Goal: Find specific page/section: Find specific page/section

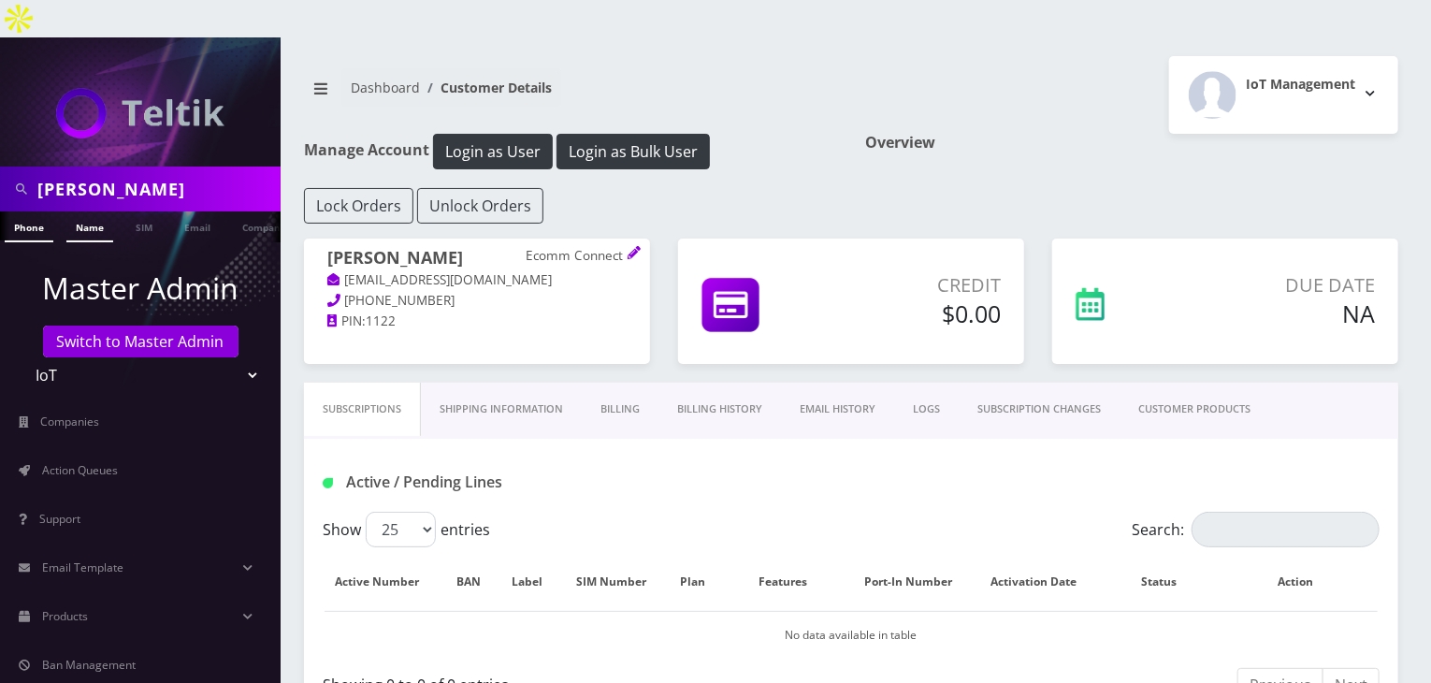
type input "david acimovic"
click at [104, 211] on link "Name" at bounding box center [89, 226] width 47 height 31
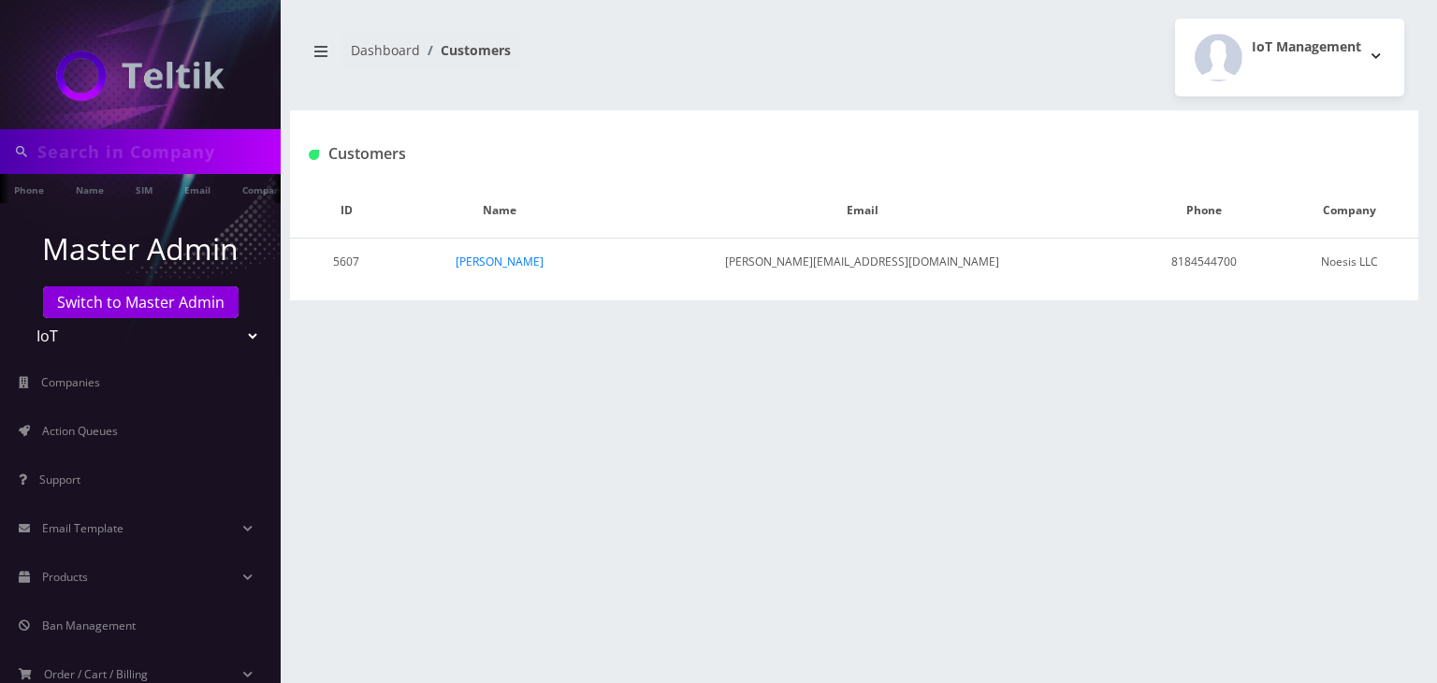
type input "david acimovic"
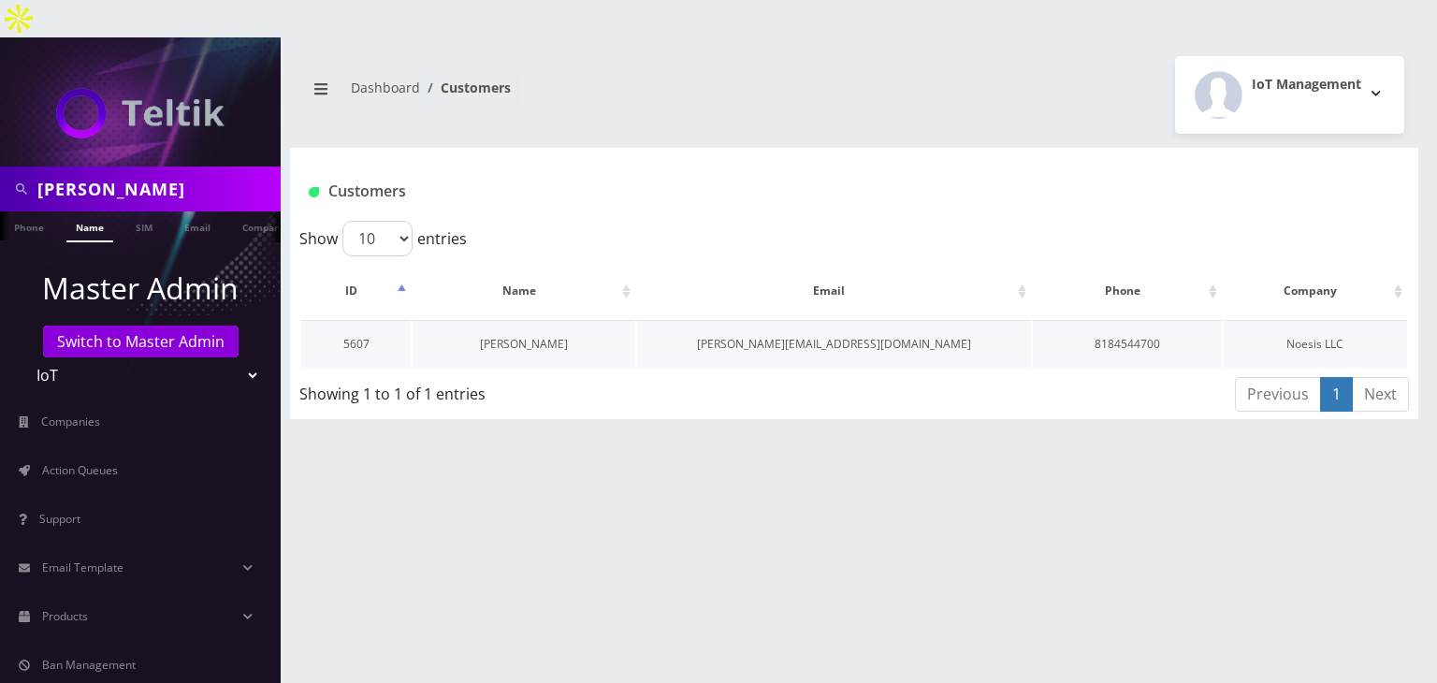
click at [500, 336] on link "[PERSON_NAME]" at bounding box center [524, 344] width 88 height 16
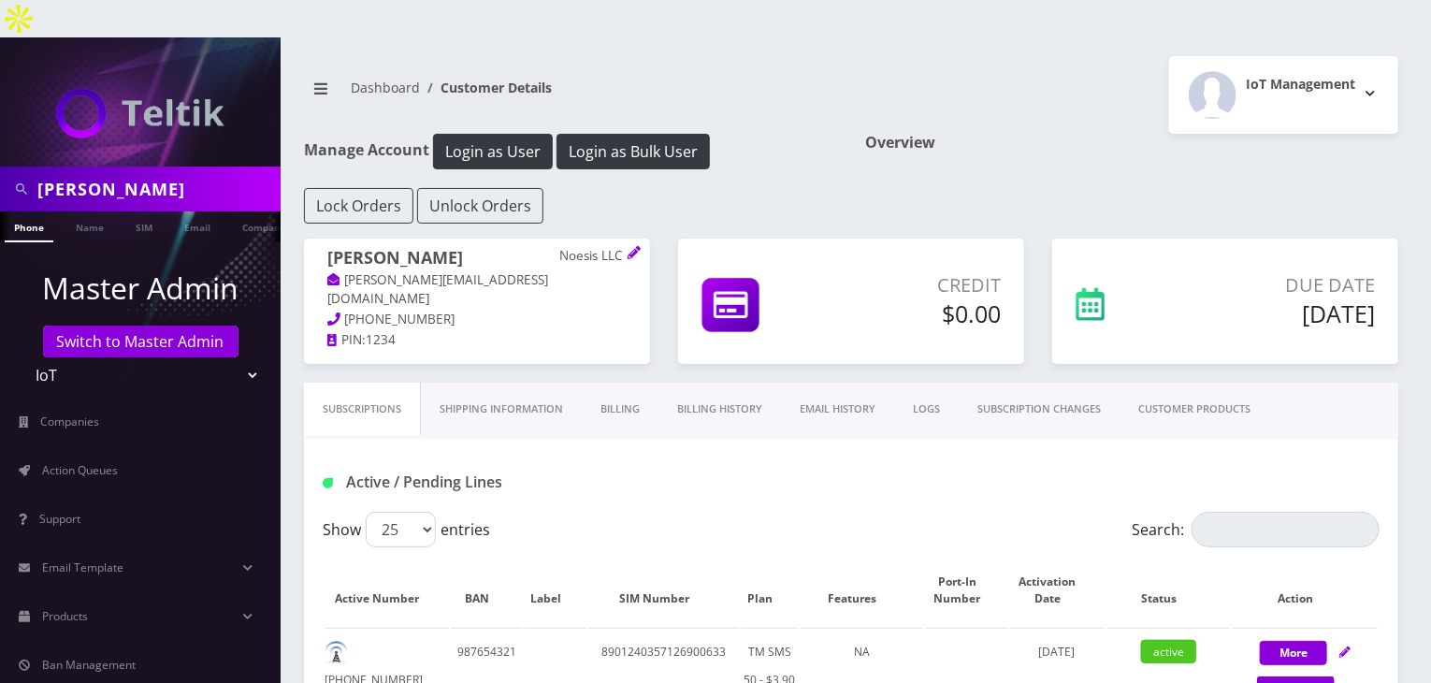
click at [704, 383] on link "Billing History" at bounding box center [720, 409] width 123 height 53
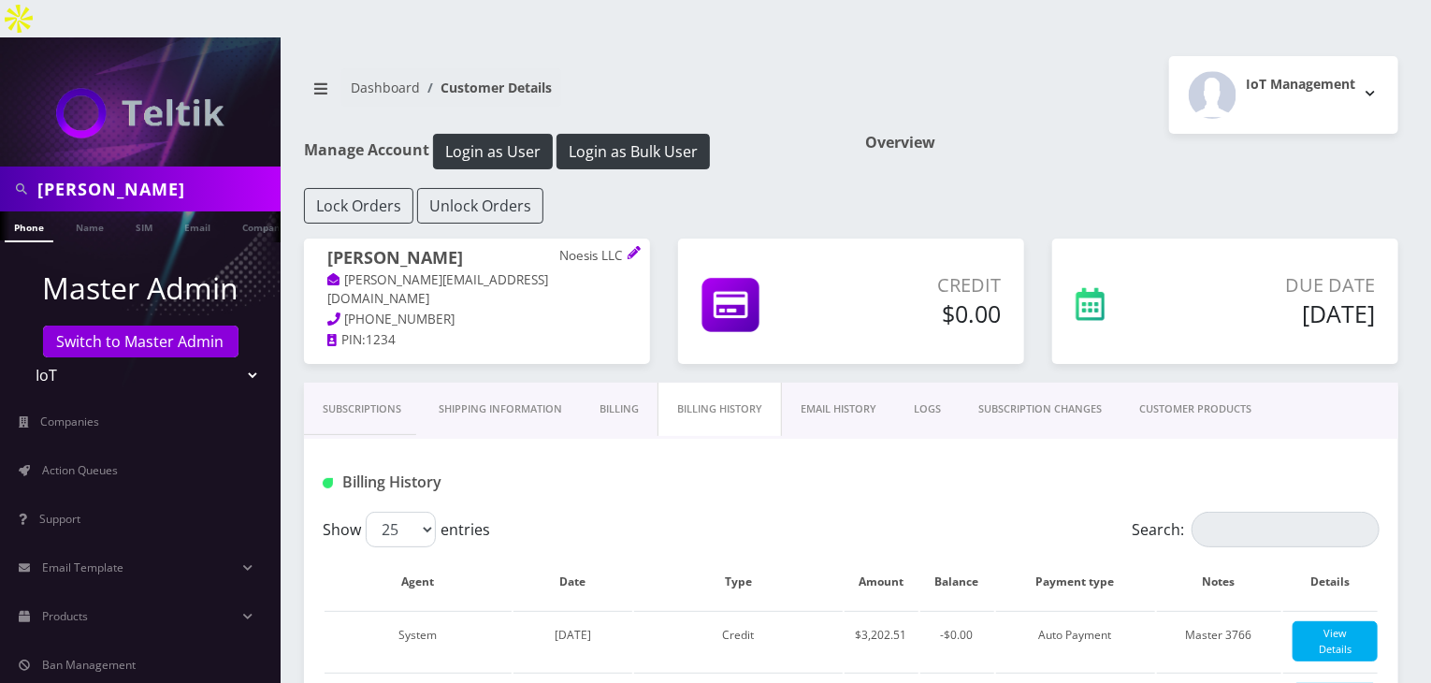
click at [1203, 383] on link "CUSTOMER PRODUCTS" at bounding box center [1196, 409] width 150 height 53
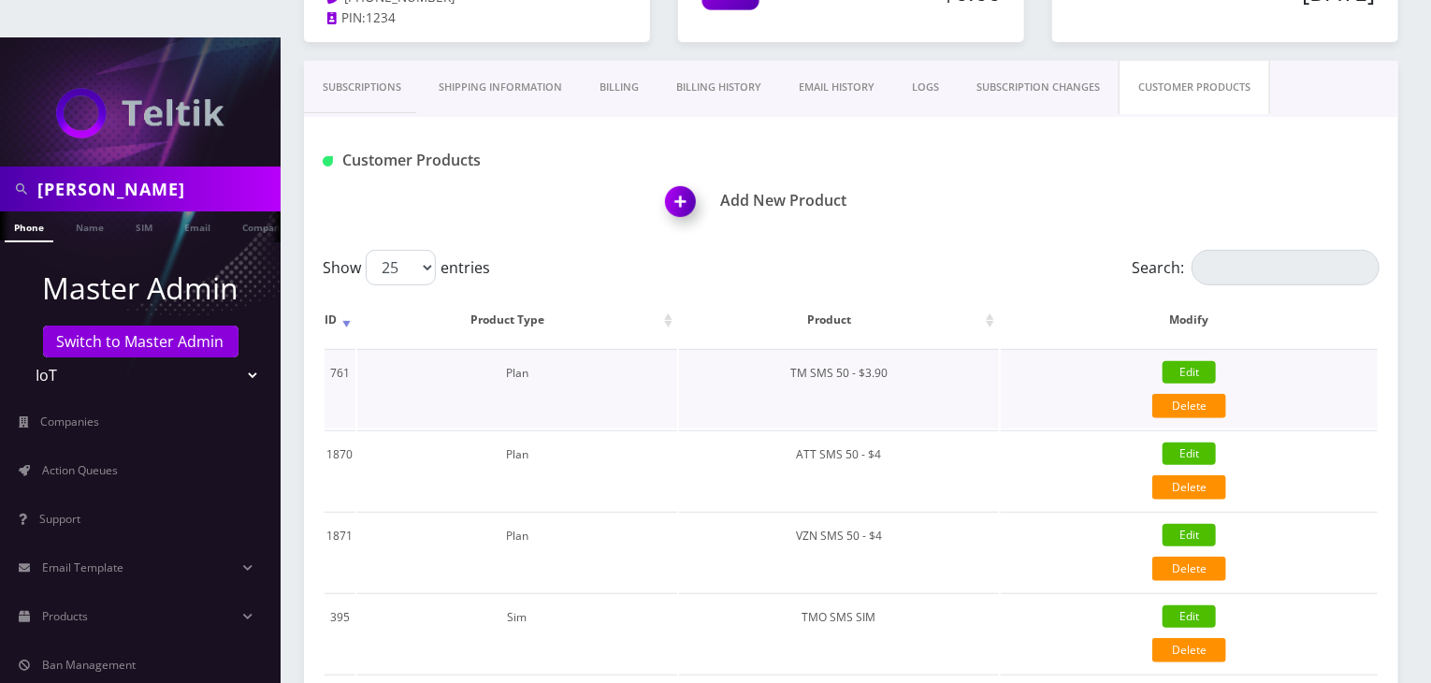
scroll to position [286, 0]
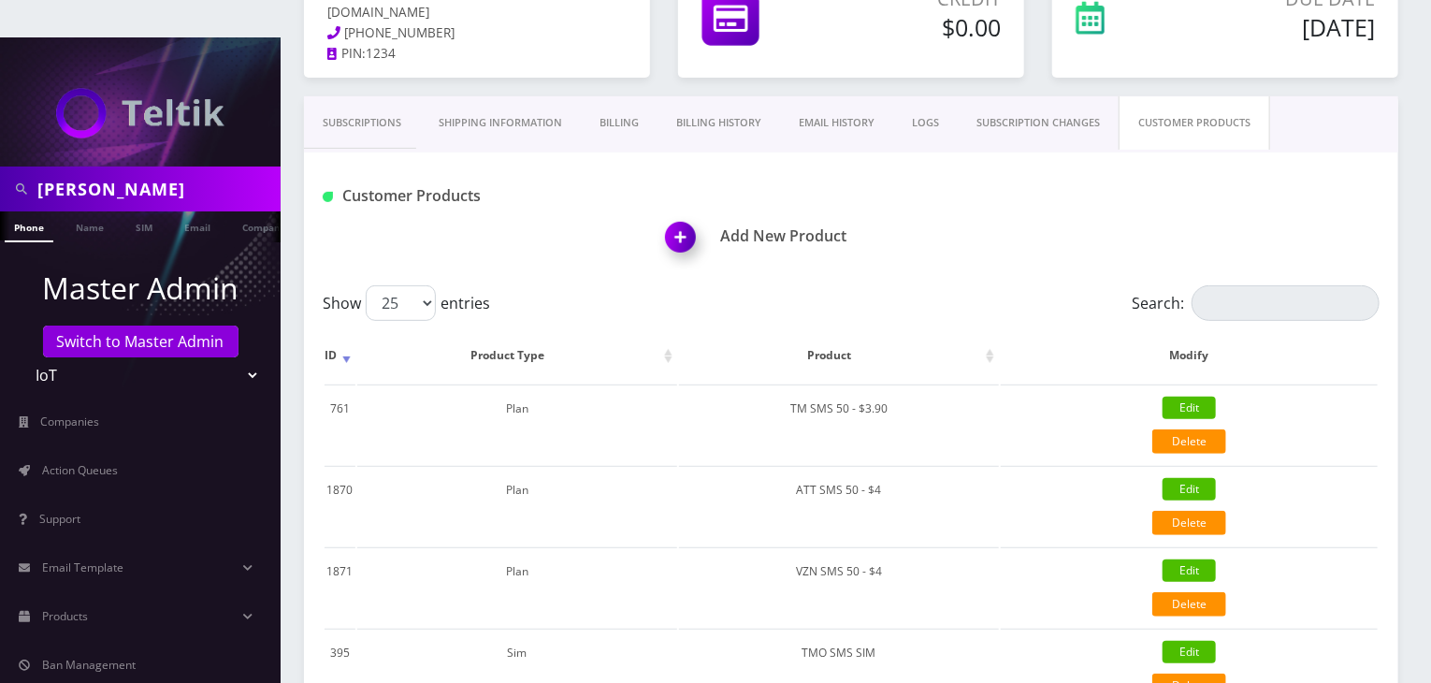
drag, startPoint x: 190, startPoint y: 155, endPoint x: 90, endPoint y: 152, distance: 100.2
click at [90, 171] on input "david acimovic" at bounding box center [156, 189] width 239 height 36
type input "[PERSON_NAME]"
click at [90, 211] on link "Name" at bounding box center [89, 226] width 47 height 31
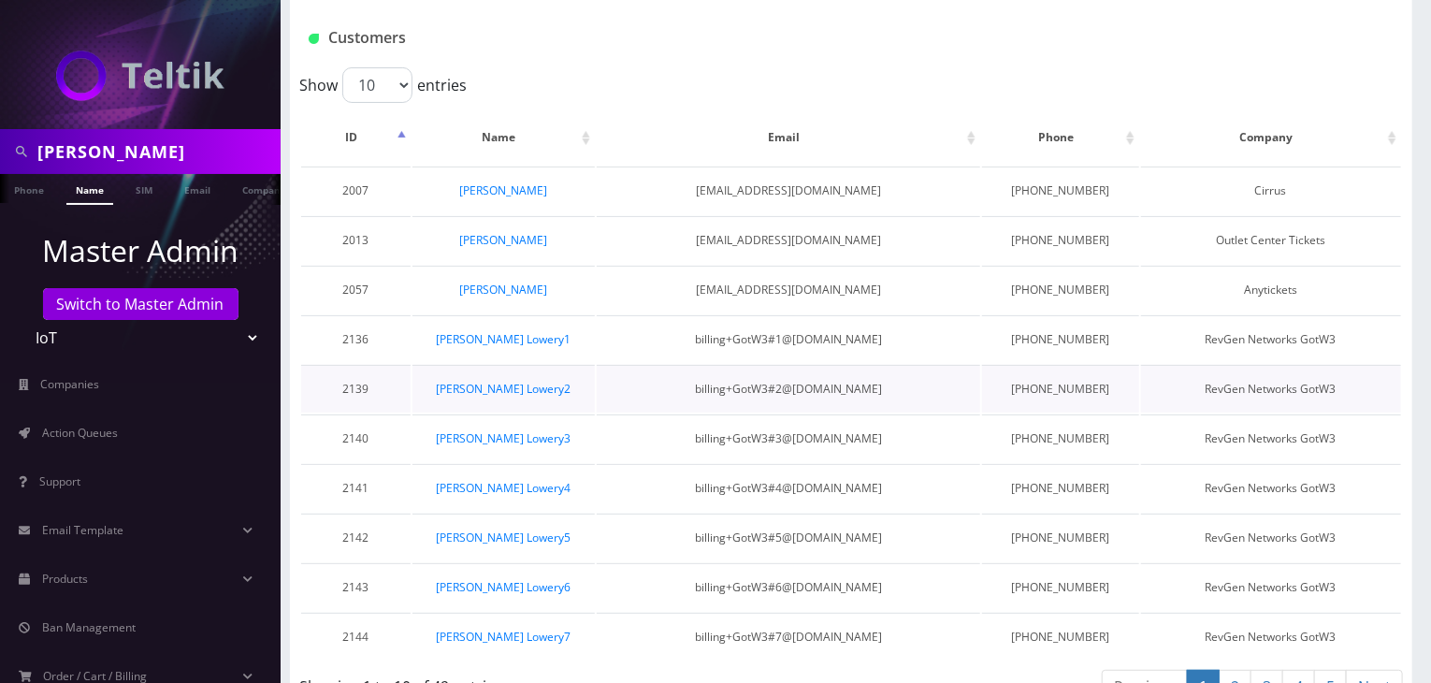
scroll to position [152, 0]
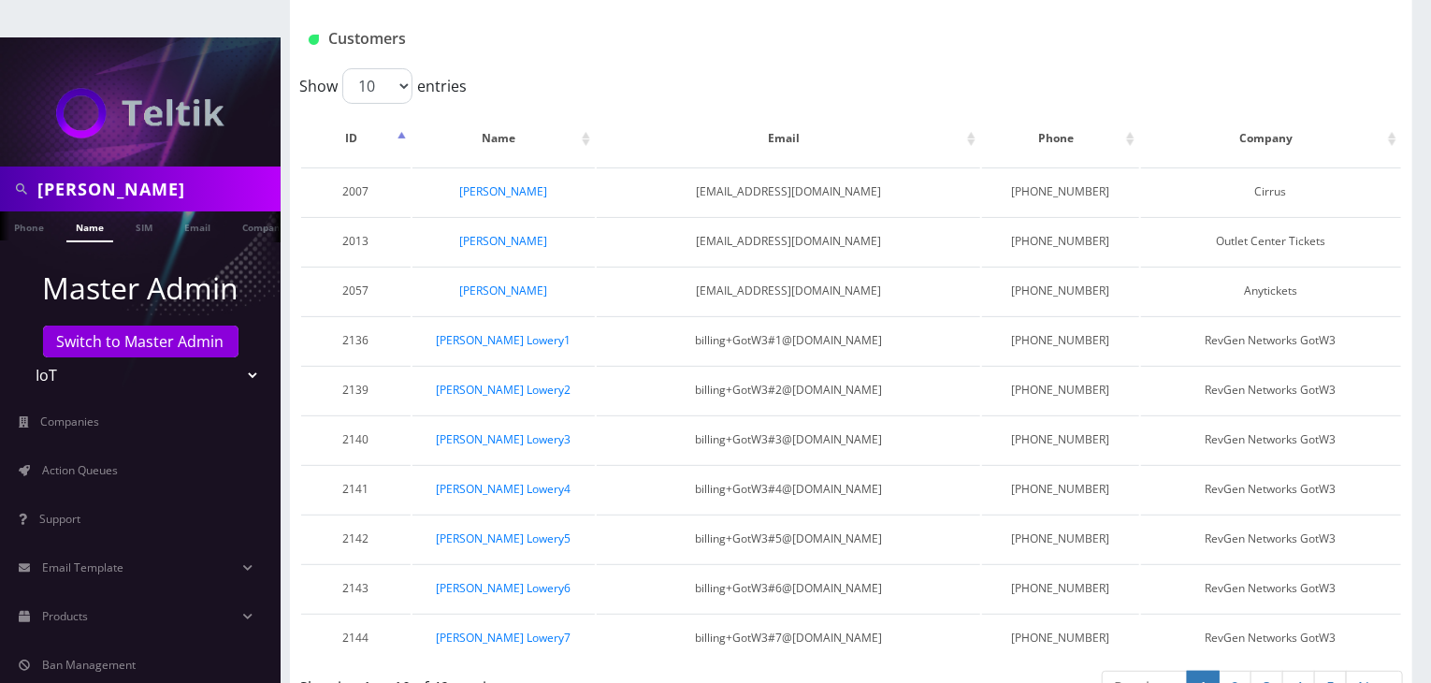
click at [1344, 671] on link "5" at bounding box center [1330, 688] width 33 height 35
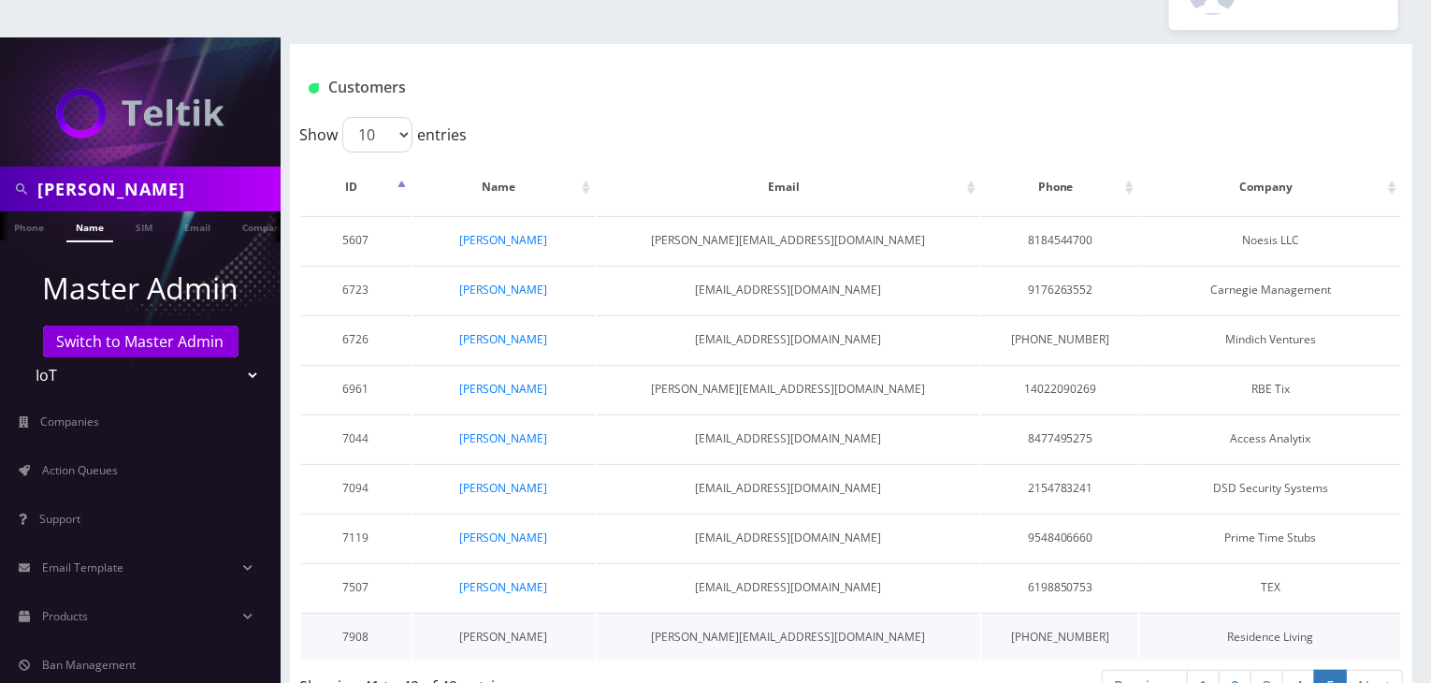
click at [521, 629] on link "[PERSON_NAME]" at bounding box center [503, 637] width 88 height 16
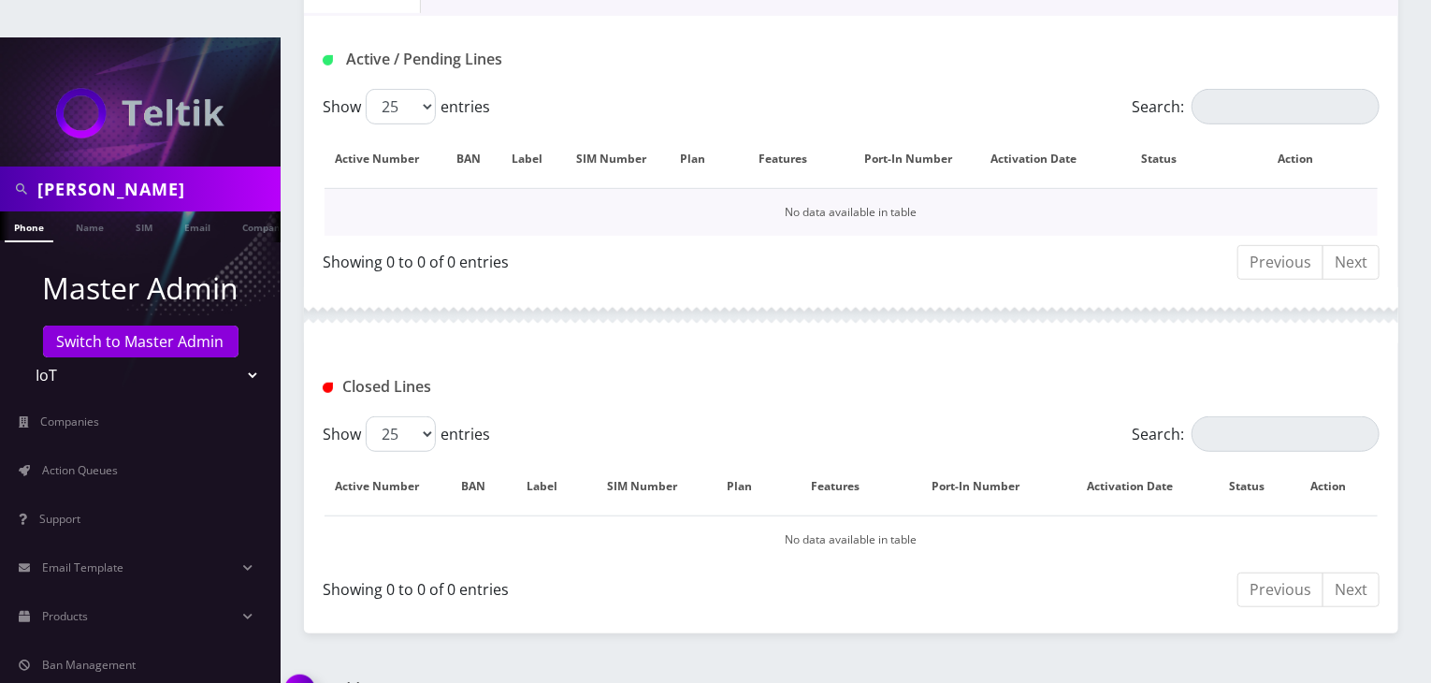
scroll to position [268, 0]
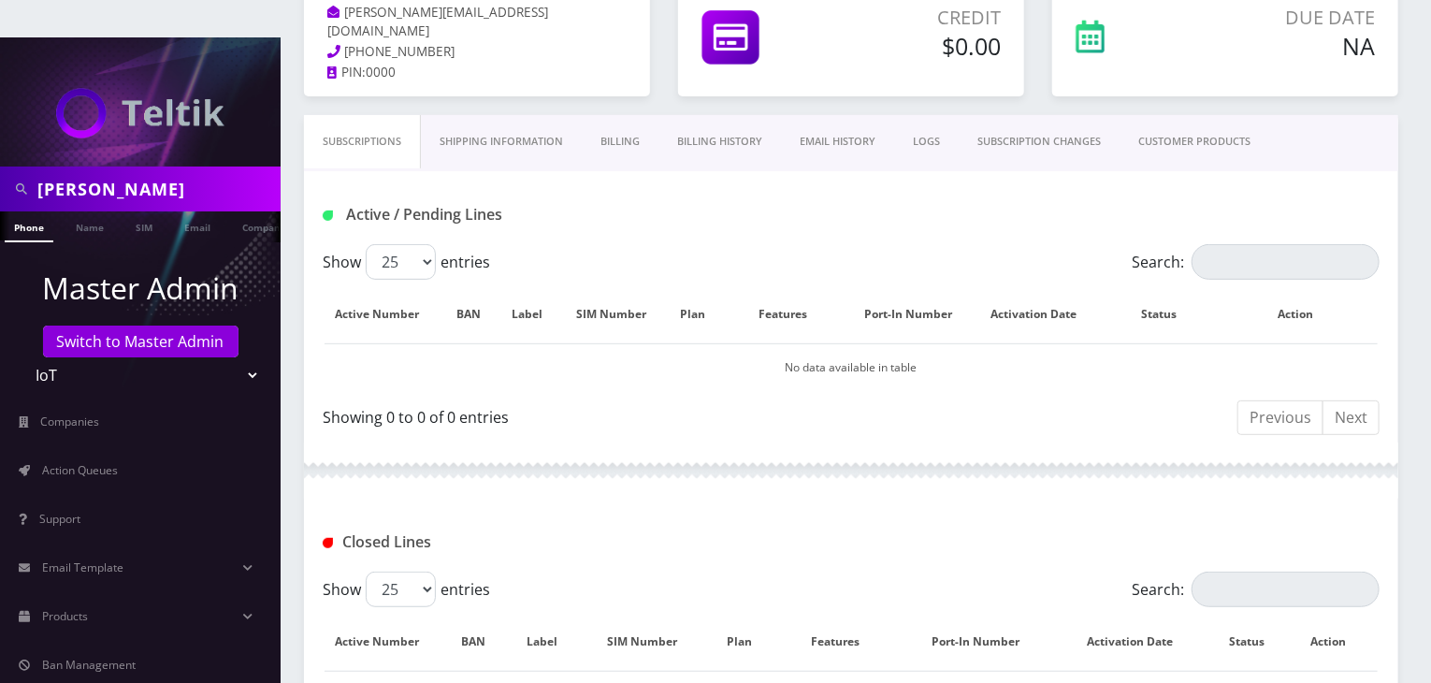
click at [1187, 115] on link "CUSTOMER PRODUCTS" at bounding box center [1195, 141] width 150 height 53
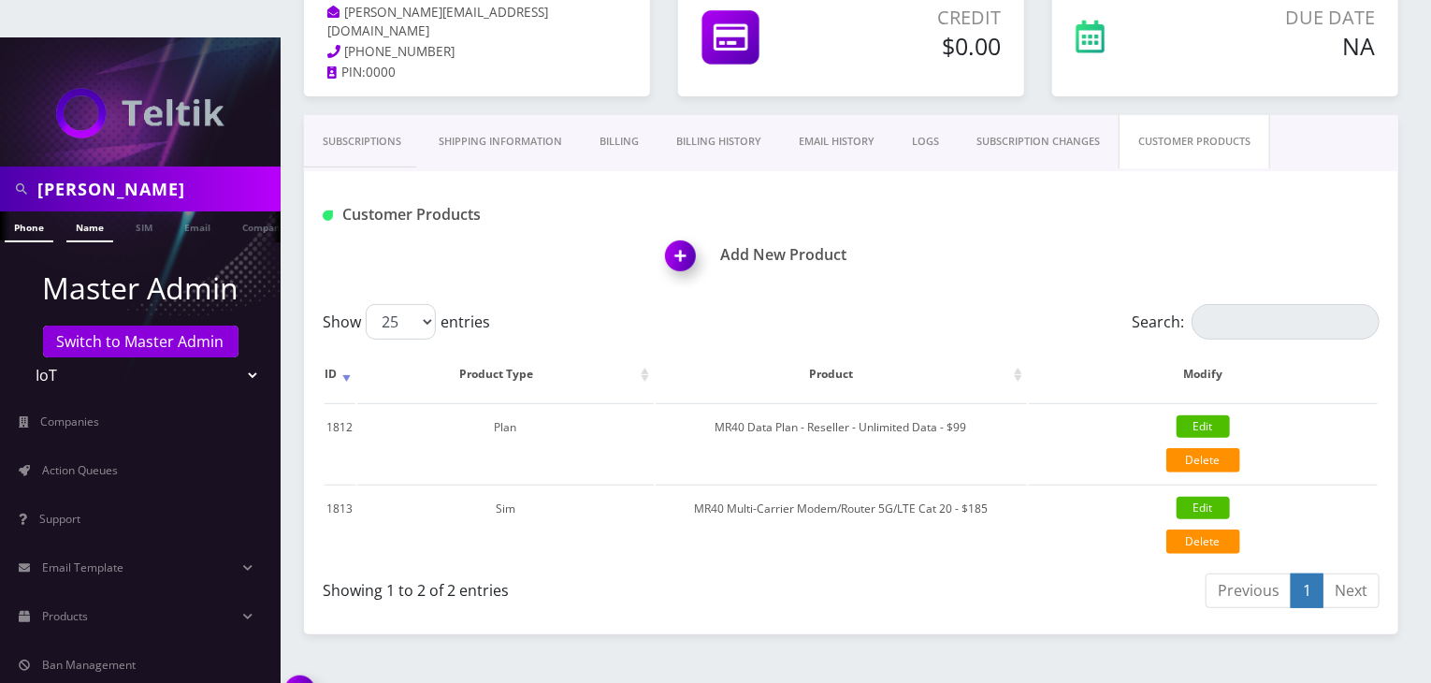
click at [96, 211] on link "Name" at bounding box center [89, 226] width 47 height 31
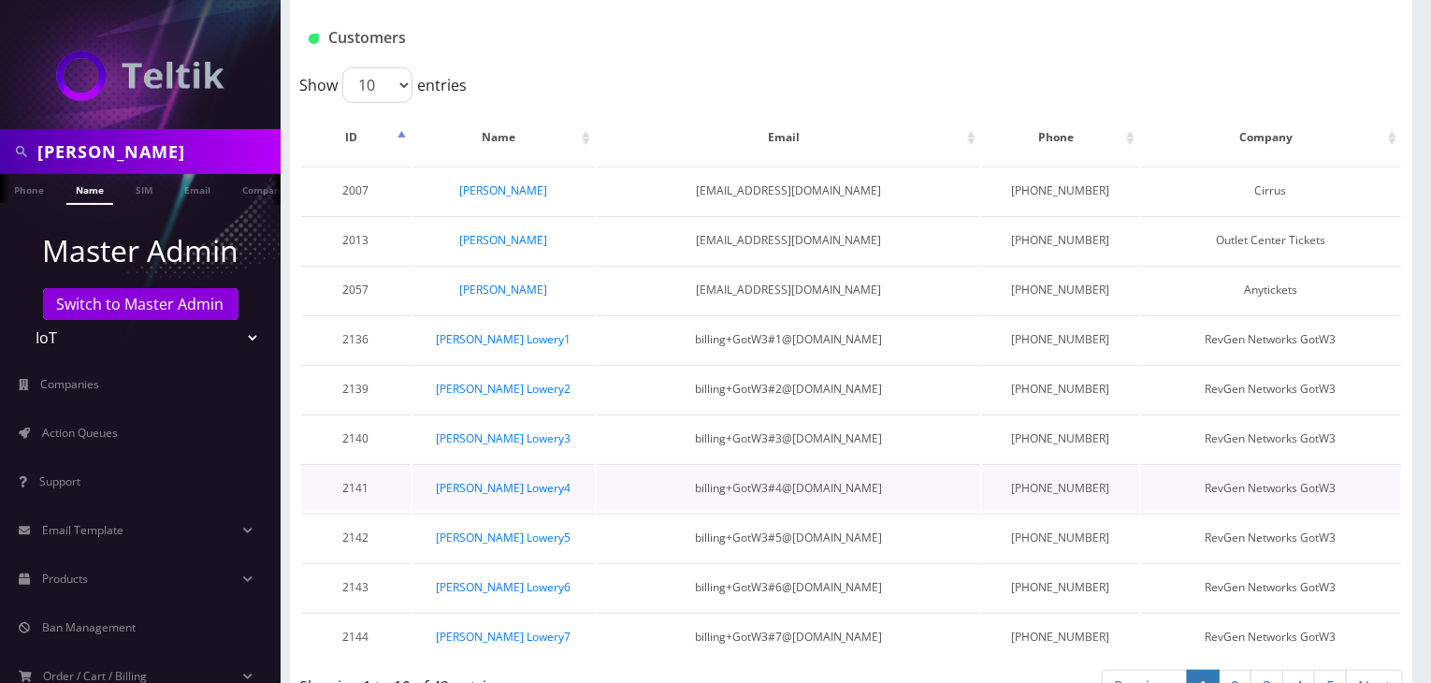
scroll to position [152, 0]
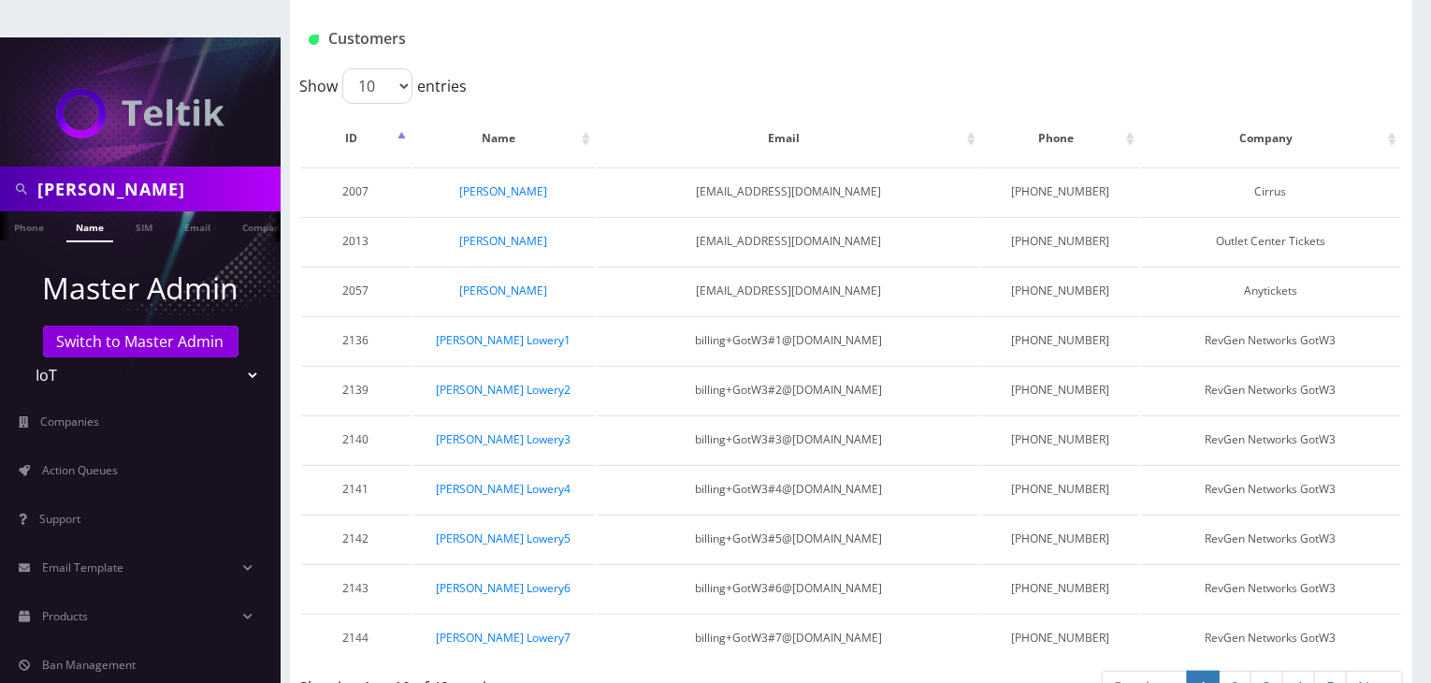
click at [1349, 671] on link "Next" at bounding box center [1374, 688] width 57 height 35
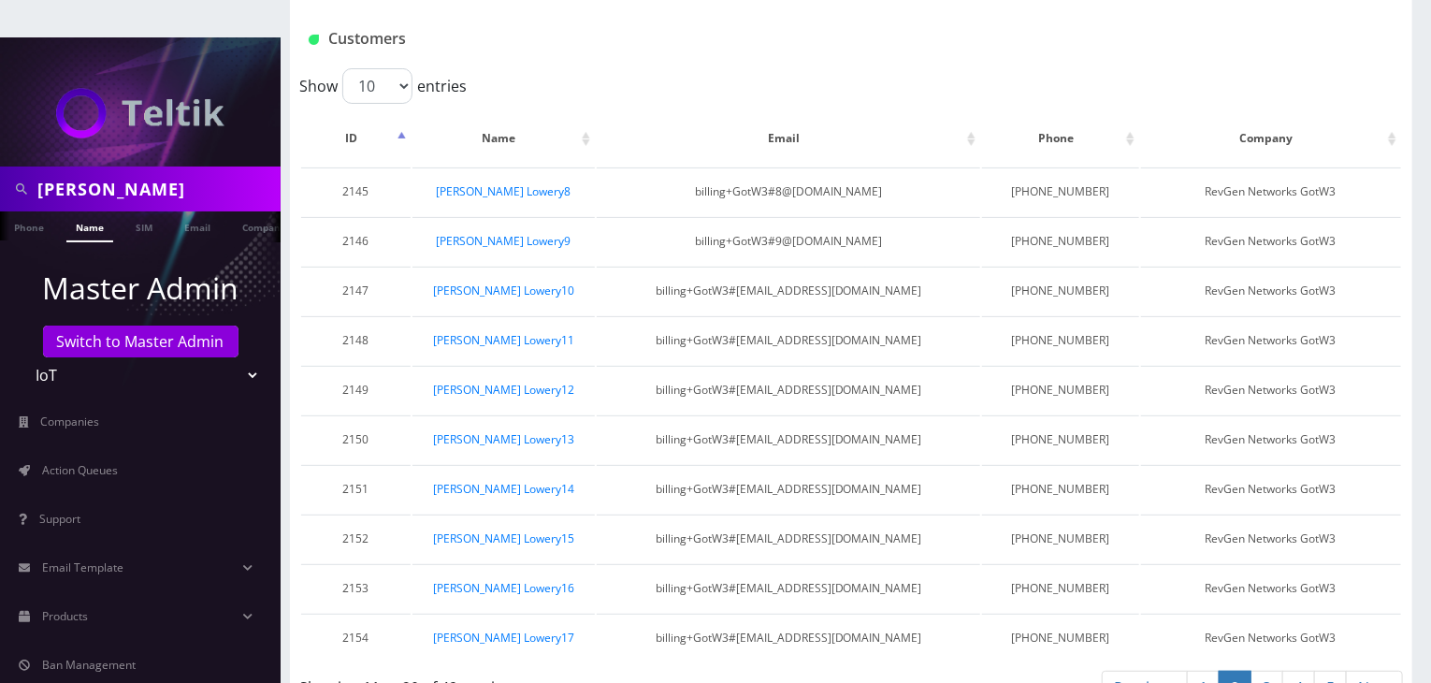
click at [1358, 671] on link "Next" at bounding box center [1374, 688] width 57 height 35
click at [1365, 671] on link "Next" at bounding box center [1374, 688] width 57 height 35
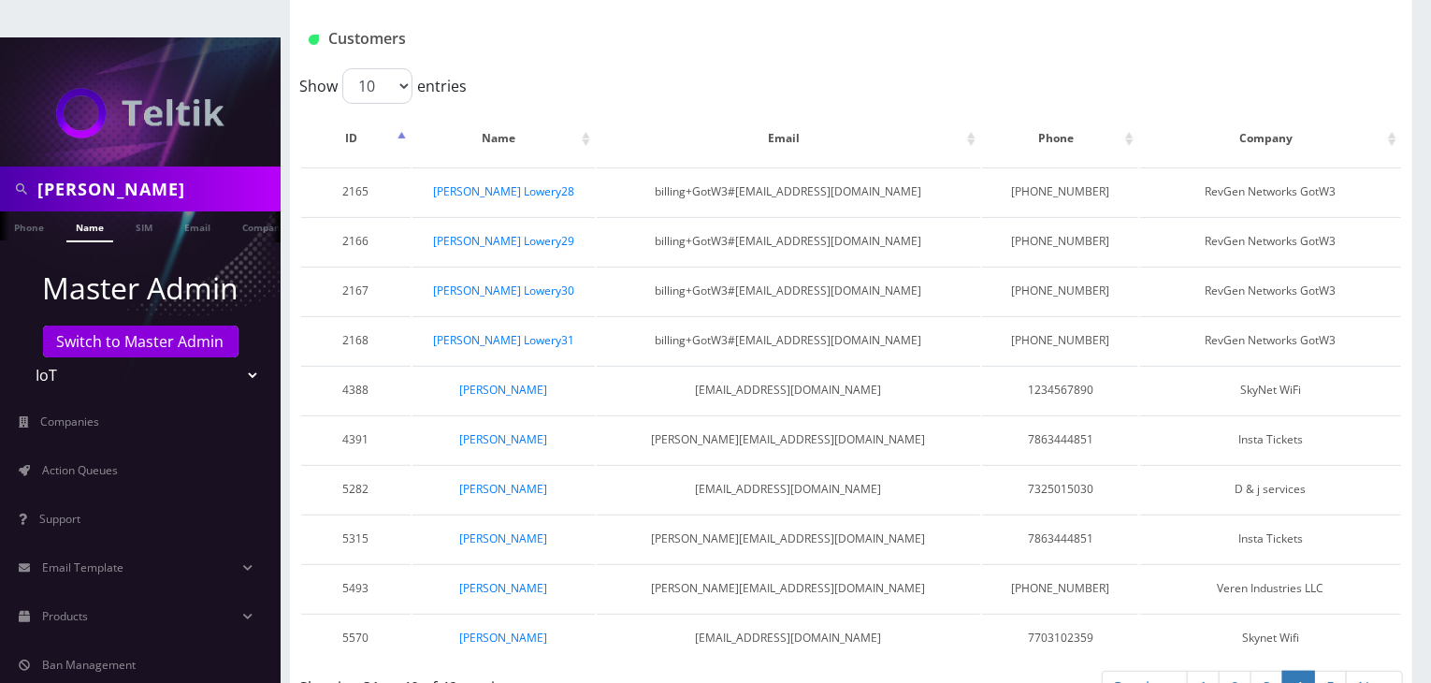
click at [1359, 671] on link "Next" at bounding box center [1374, 688] width 57 height 35
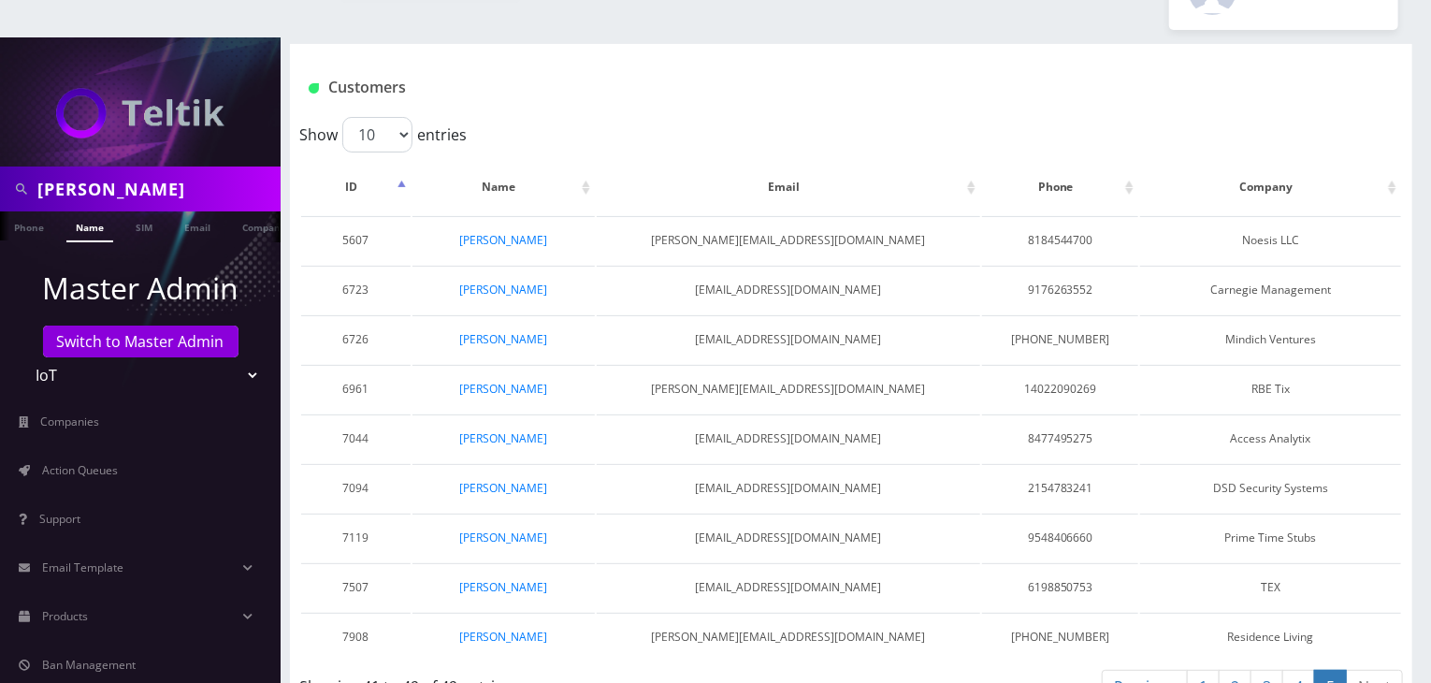
click at [1304, 670] on link "4" at bounding box center [1299, 687] width 33 height 35
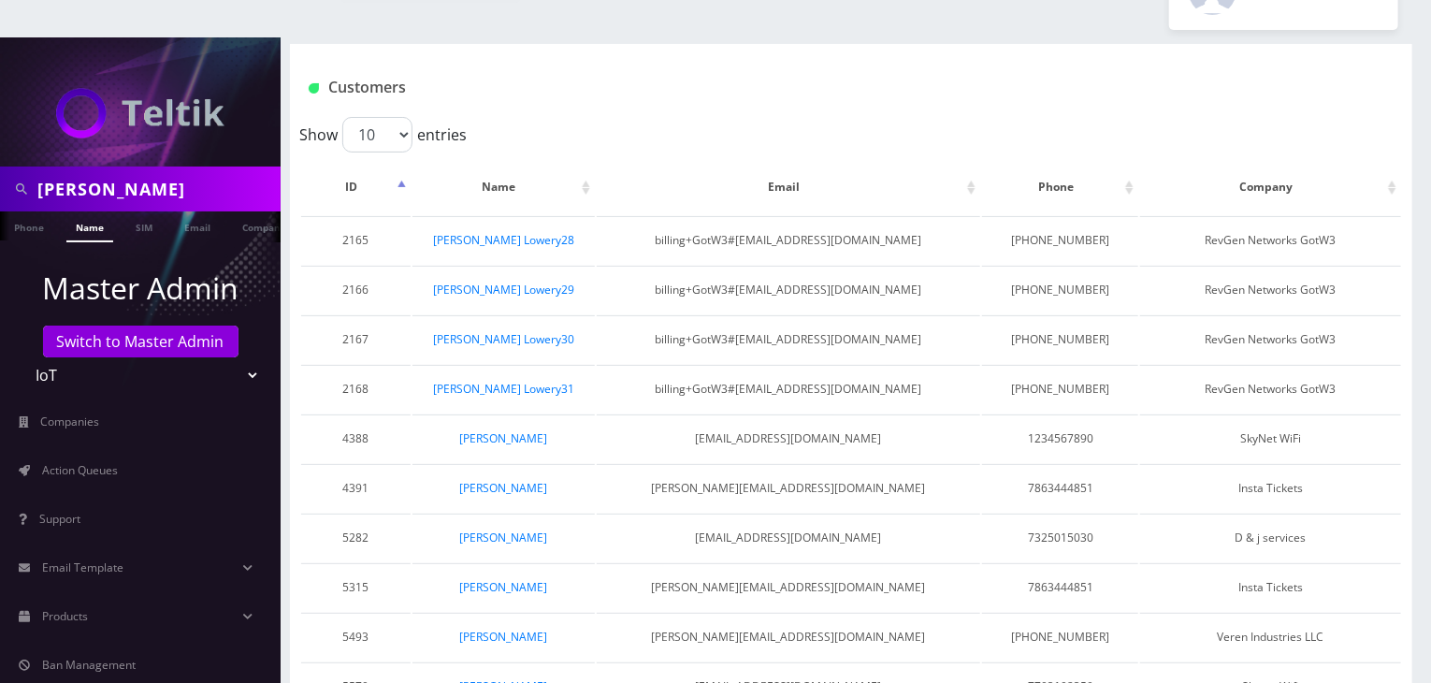
scroll to position [131, 0]
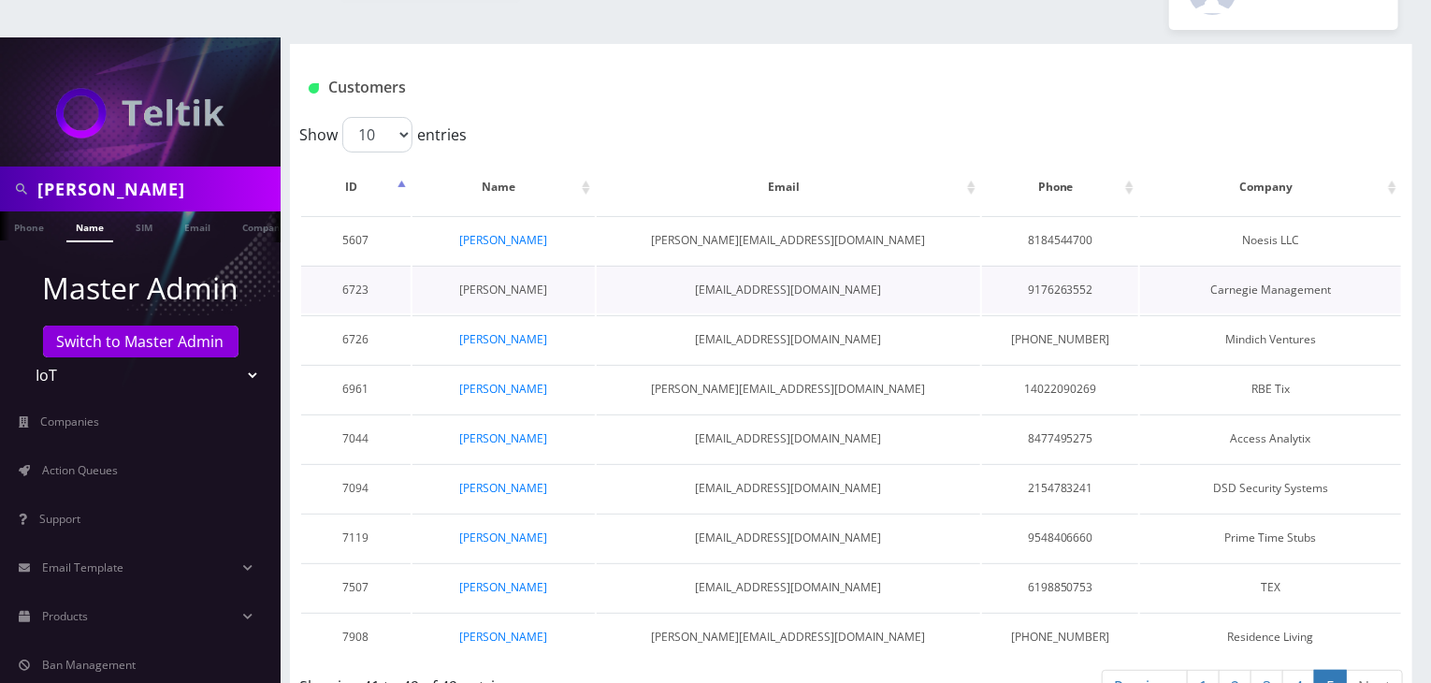
click at [506, 282] on link "[PERSON_NAME]" at bounding box center [503, 290] width 88 height 16
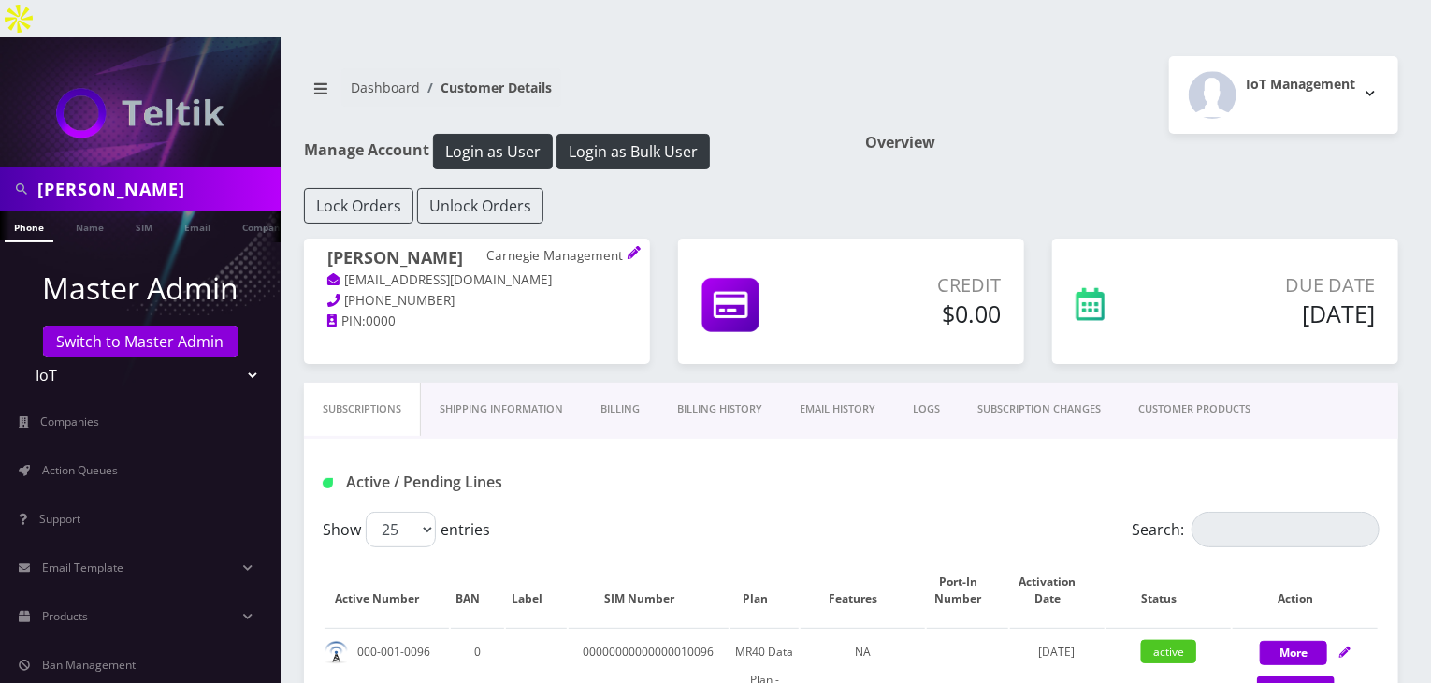
click at [1205, 383] on link "CUSTOMER PRODUCTS" at bounding box center [1195, 409] width 150 height 53
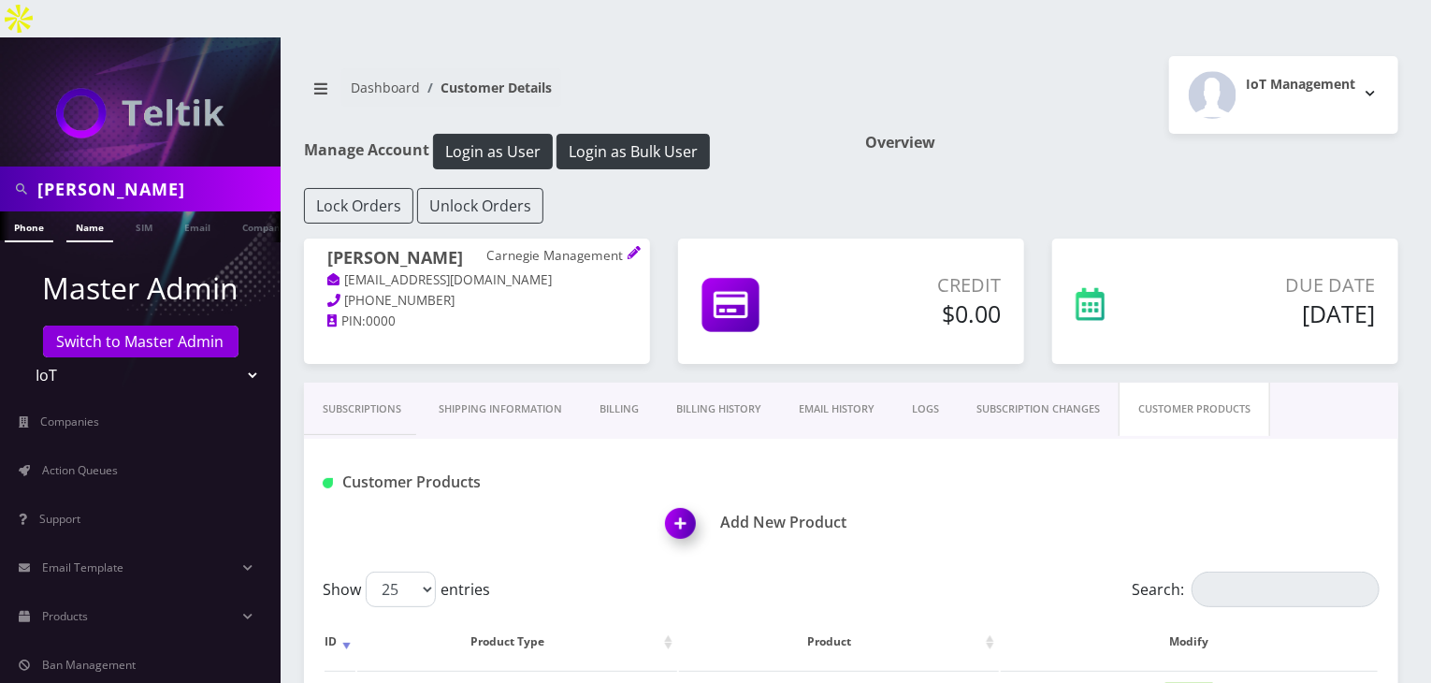
click at [79, 211] on link "Name" at bounding box center [89, 226] width 47 height 31
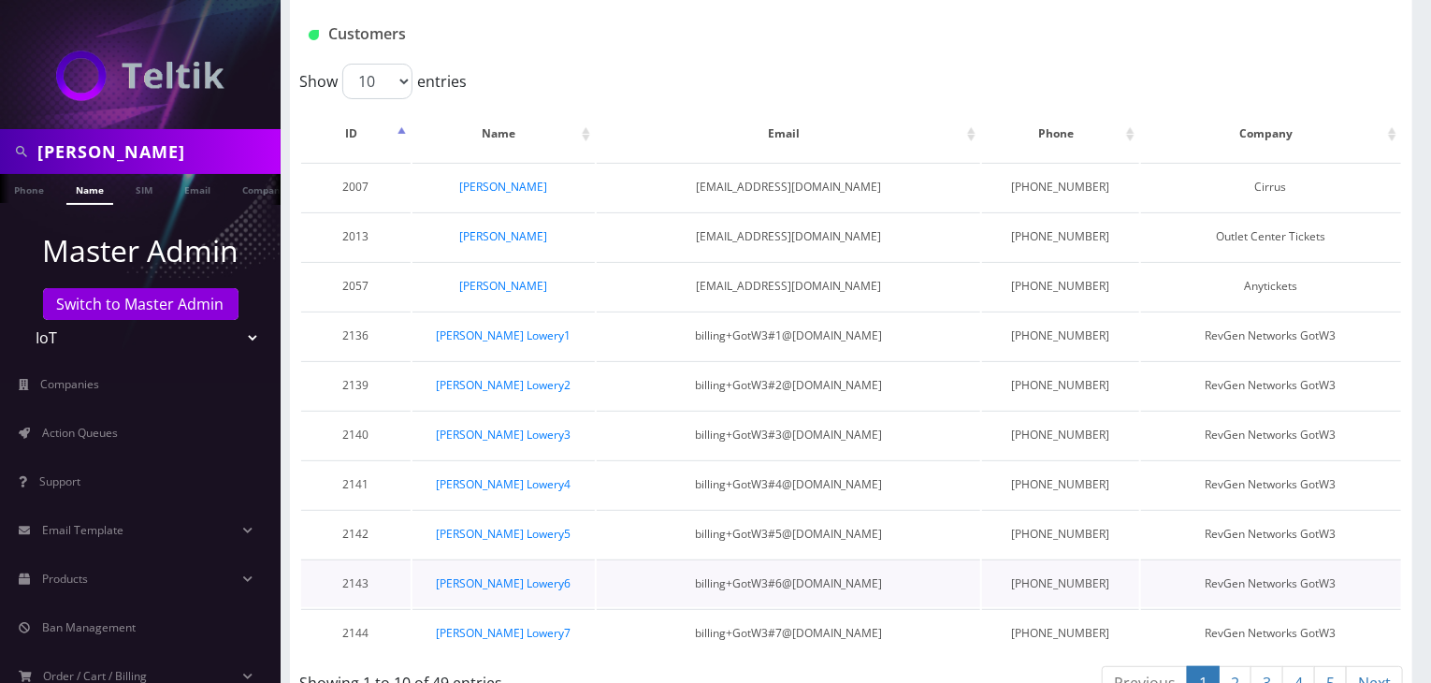
scroll to position [152, 0]
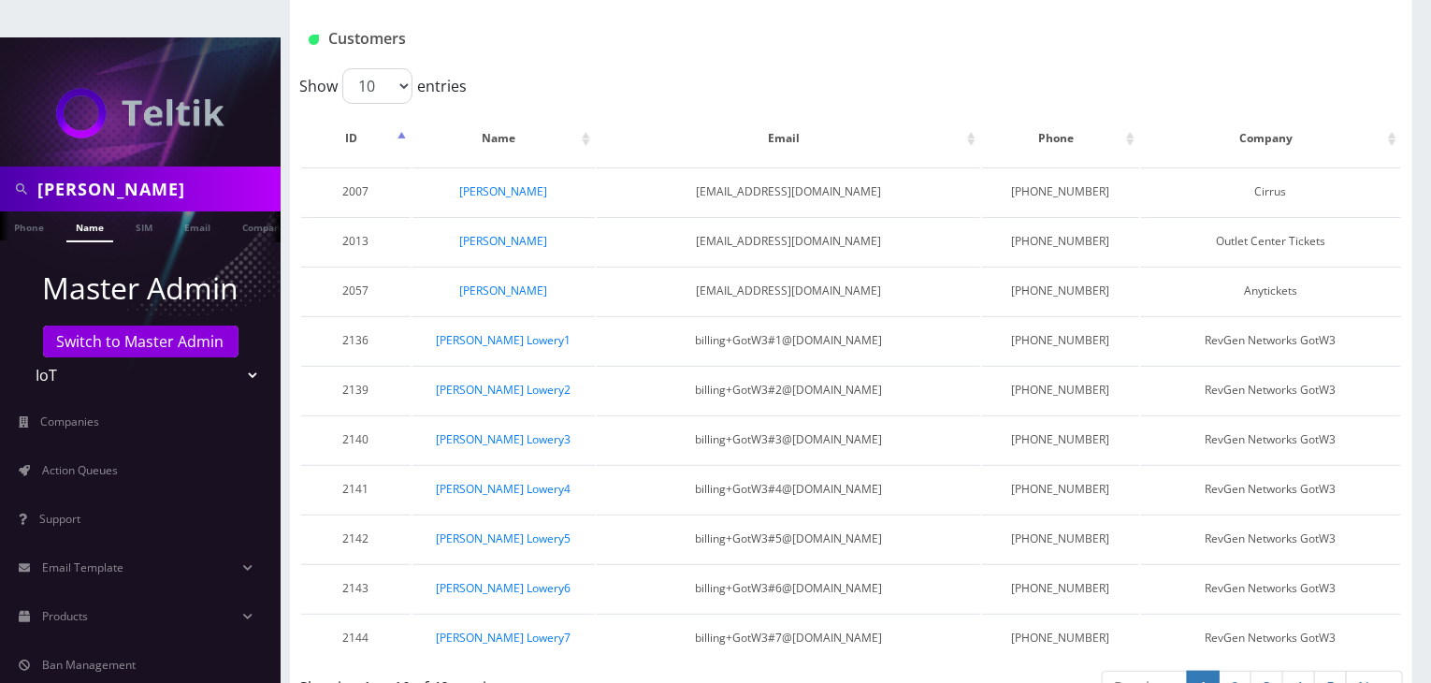
click at [1391, 671] on link "Next" at bounding box center [1374, 688] width 57 height 35
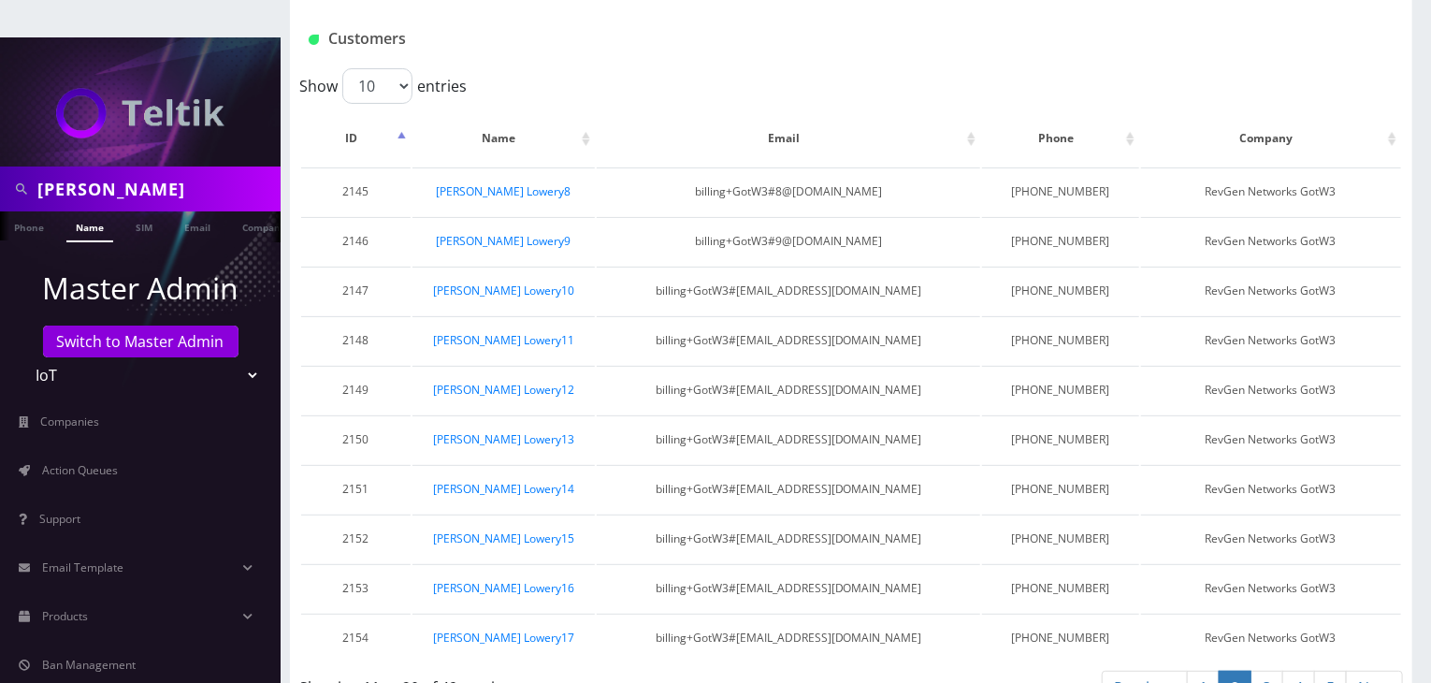
click at [1391, 671] on link "Next" at bounding box center [1374, 688] width 57 height 35
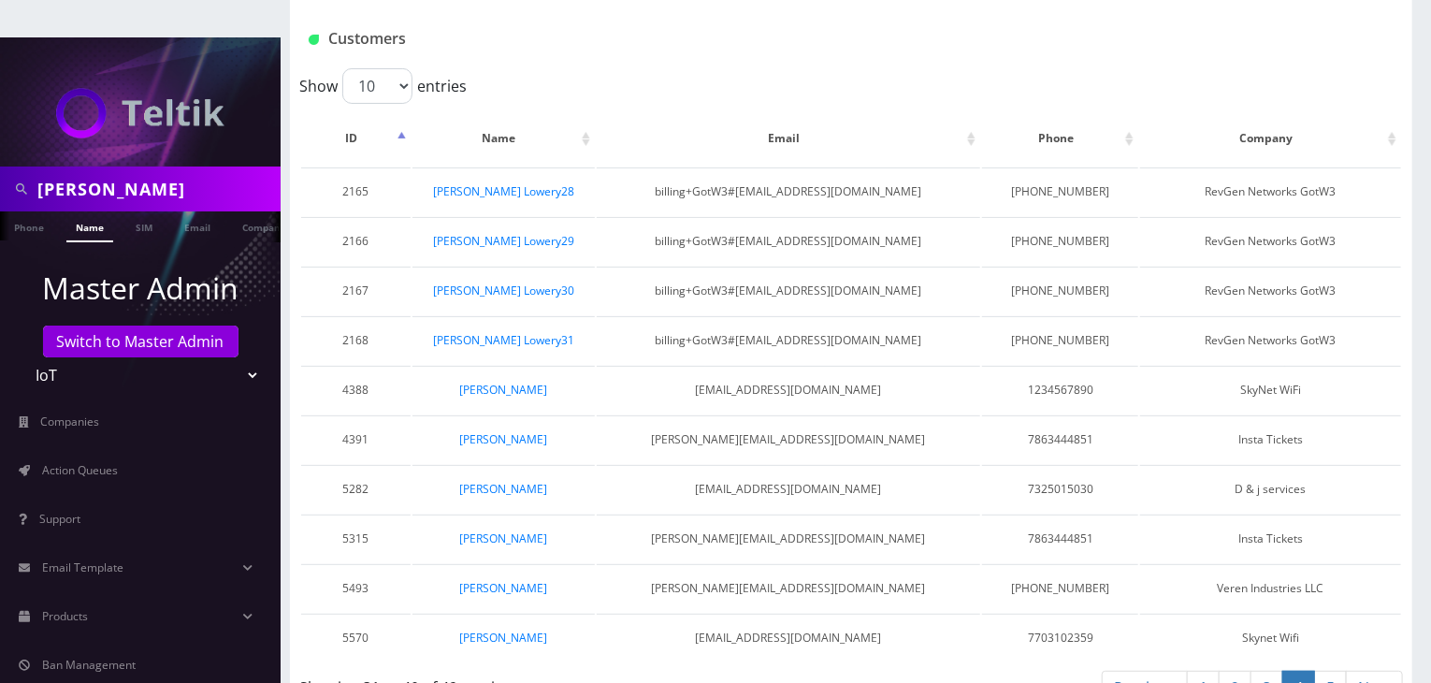
click at [1391, 671] on link "Next" at bounding box center [1374, 688] width 57 height 35
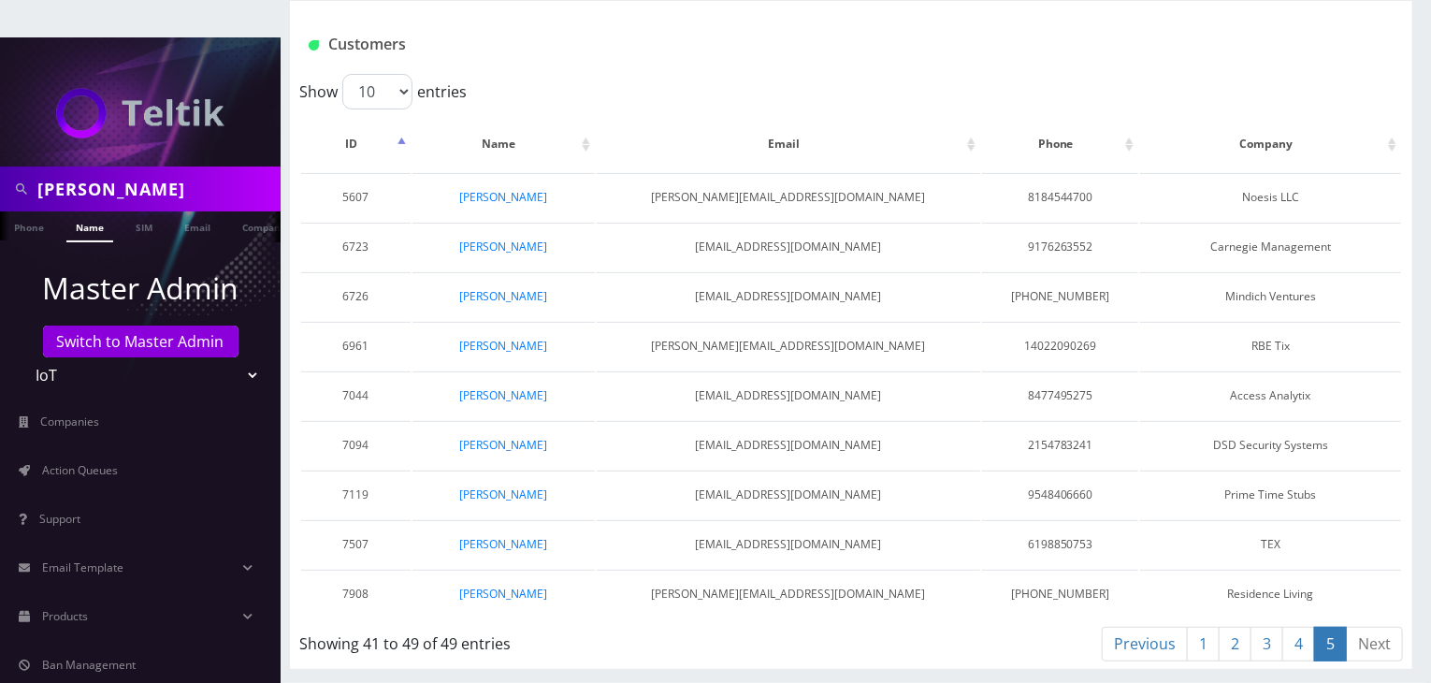
scroll to position [104, 0]
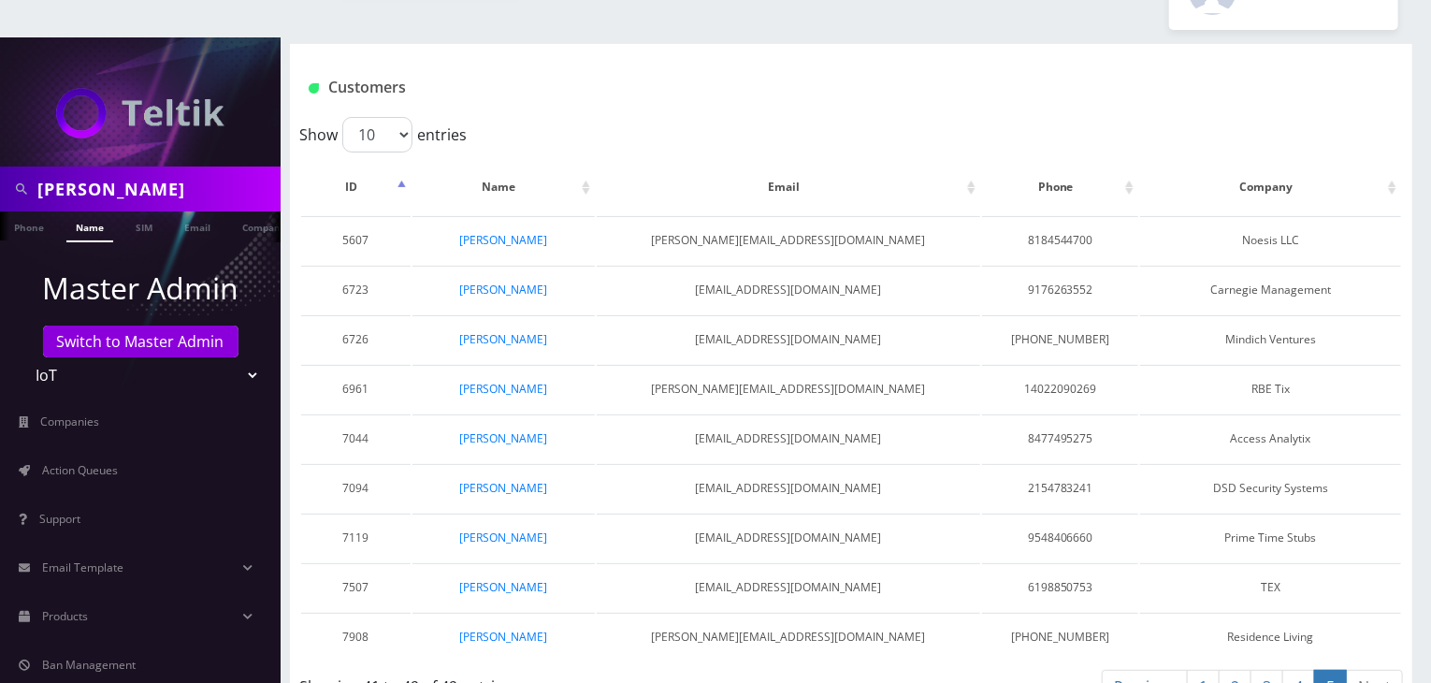
click at [1391, 670] on link "Next" at bounding box center [1374, 687] width 57 height 35
click at [0, 167] on div "[PERSON_NAME]" at bounding box center [140, 189] width 281 height 45
type input "click buzz"
click at [148, 211] on link "Company" at bounding box center [167, 226] width 63 height 31
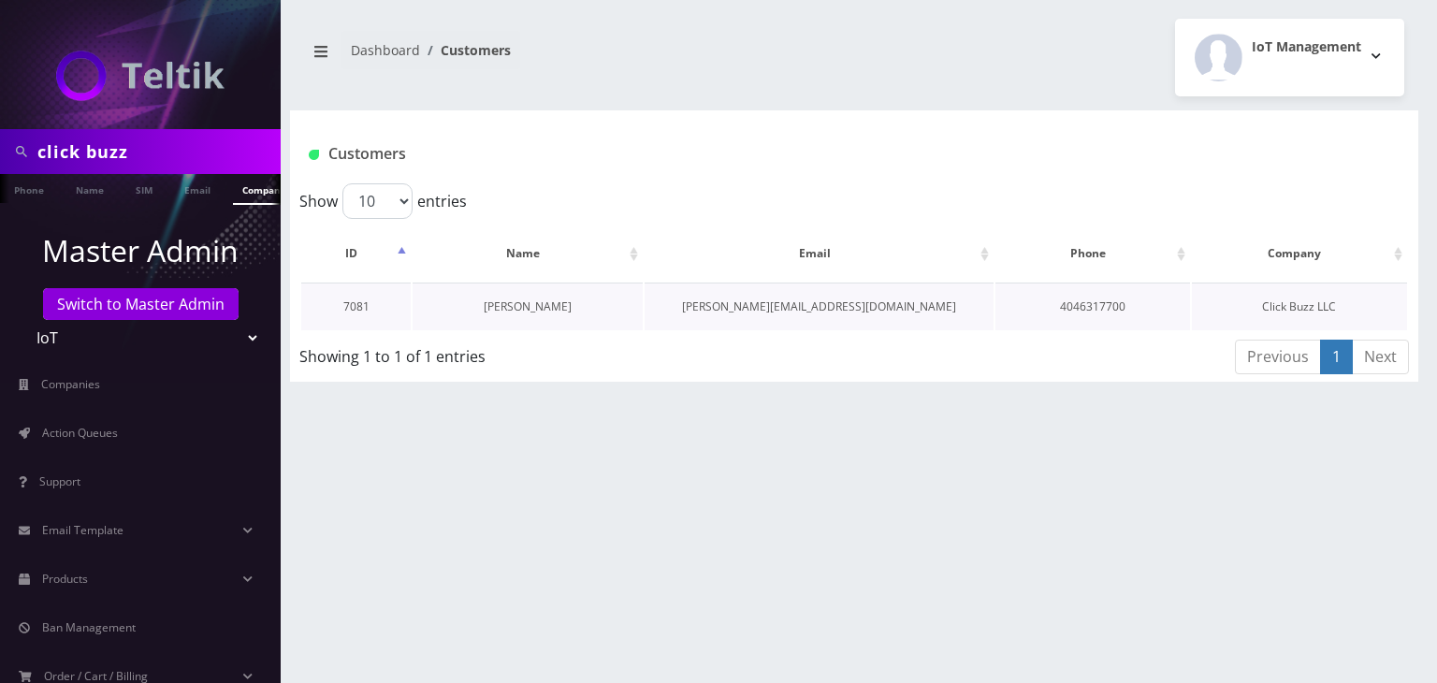
click at [547, 299] on link "[PERSON_NAME]" at bounding box center [528, 306] width 88 height 16
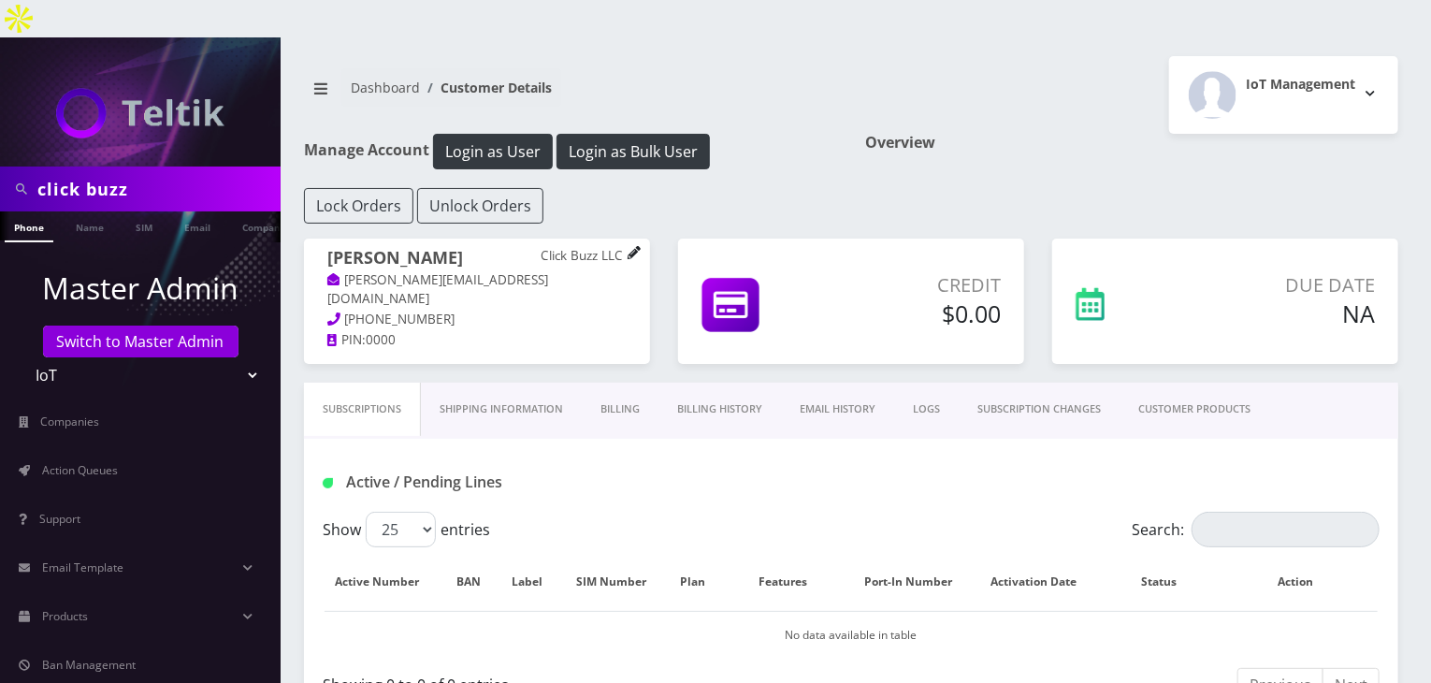
click at [638, 246] on icon at bounding box center [634, 252] width 12 height 12
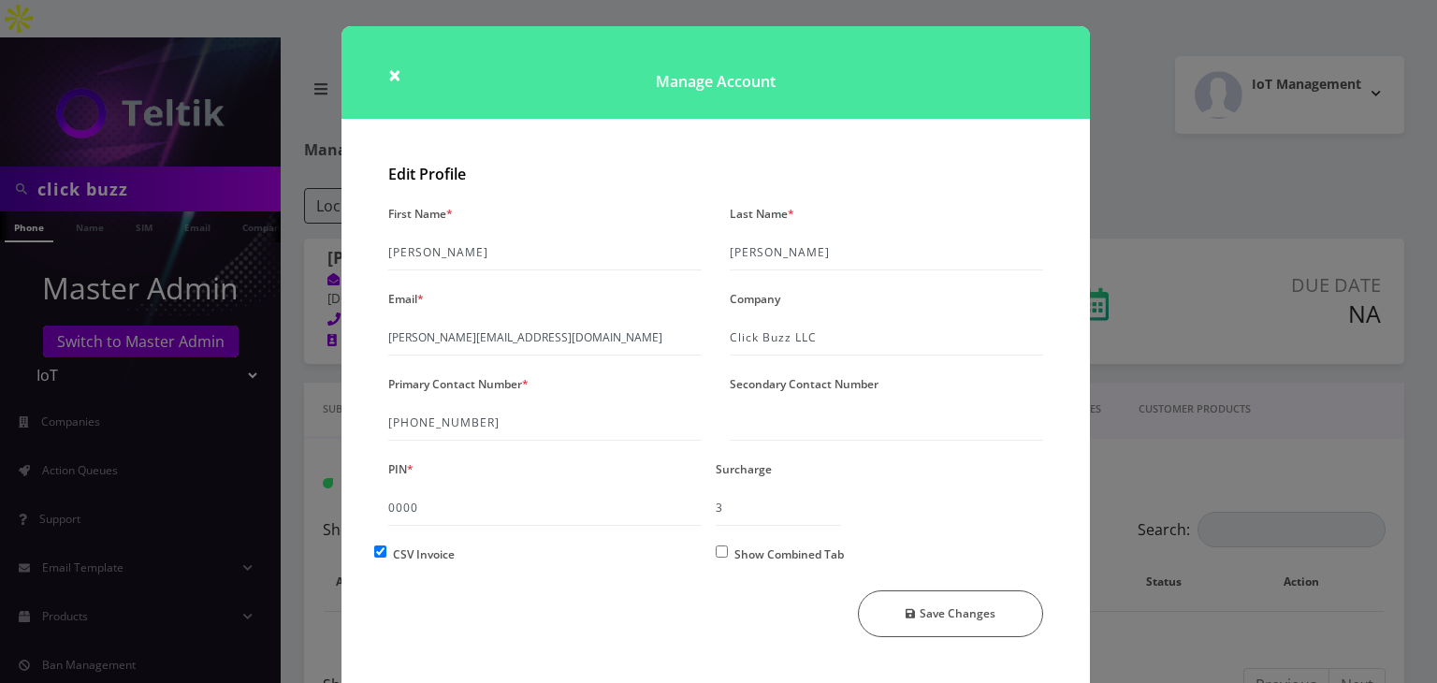
click at [1174, 391] on div "× Manage Account Edit Profile First Name * Brian Last Name * Stephens Email * b…" at bounding box center [718, 341] width 1437 height 683
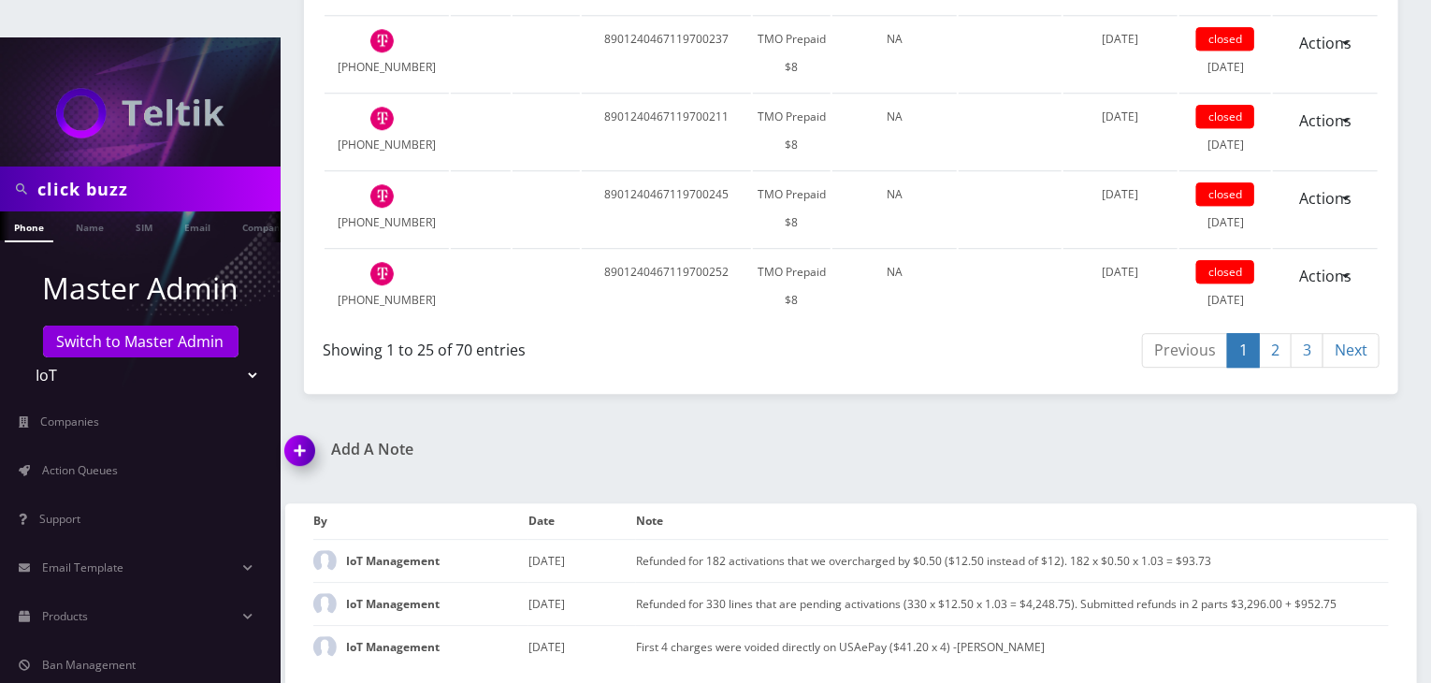
scroll to position [3049, 0]
click at [1315, 353] on link "3" at bounding box center [1307, 350] width 33 height 35
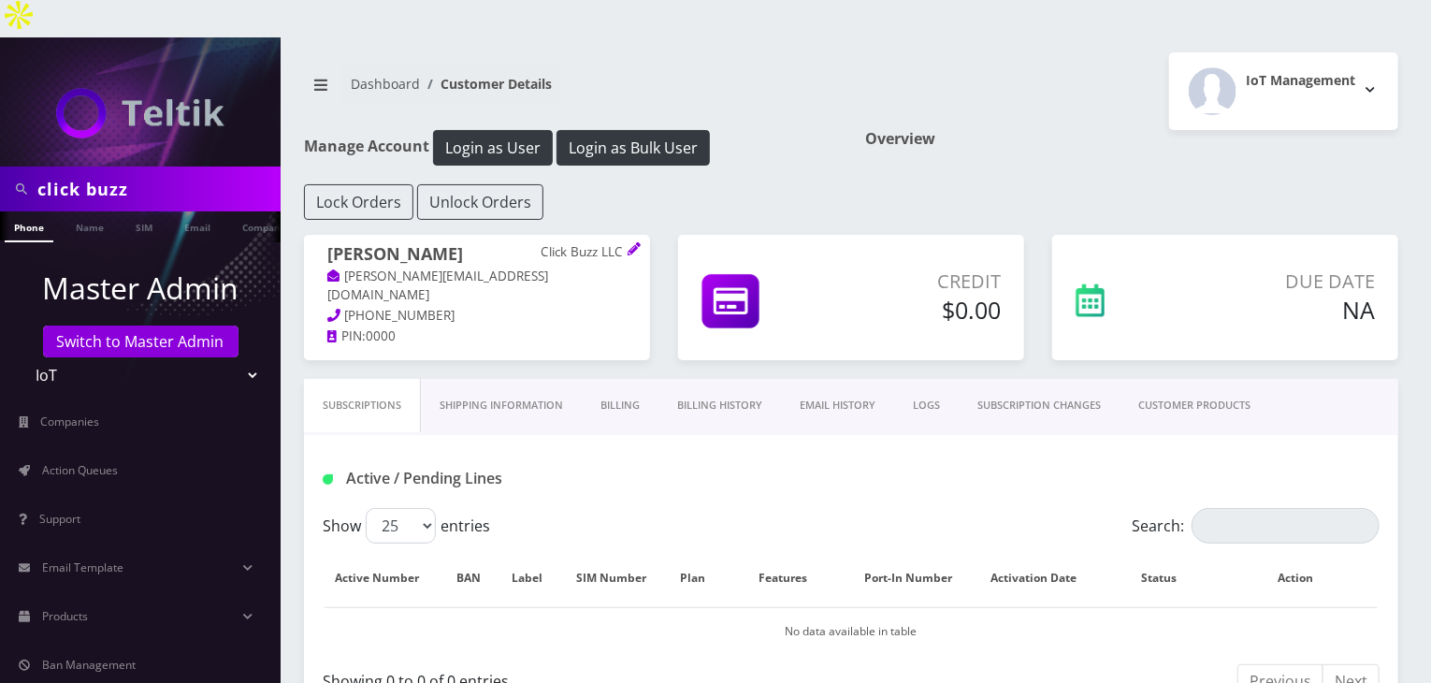
scroll to position [0, 0]
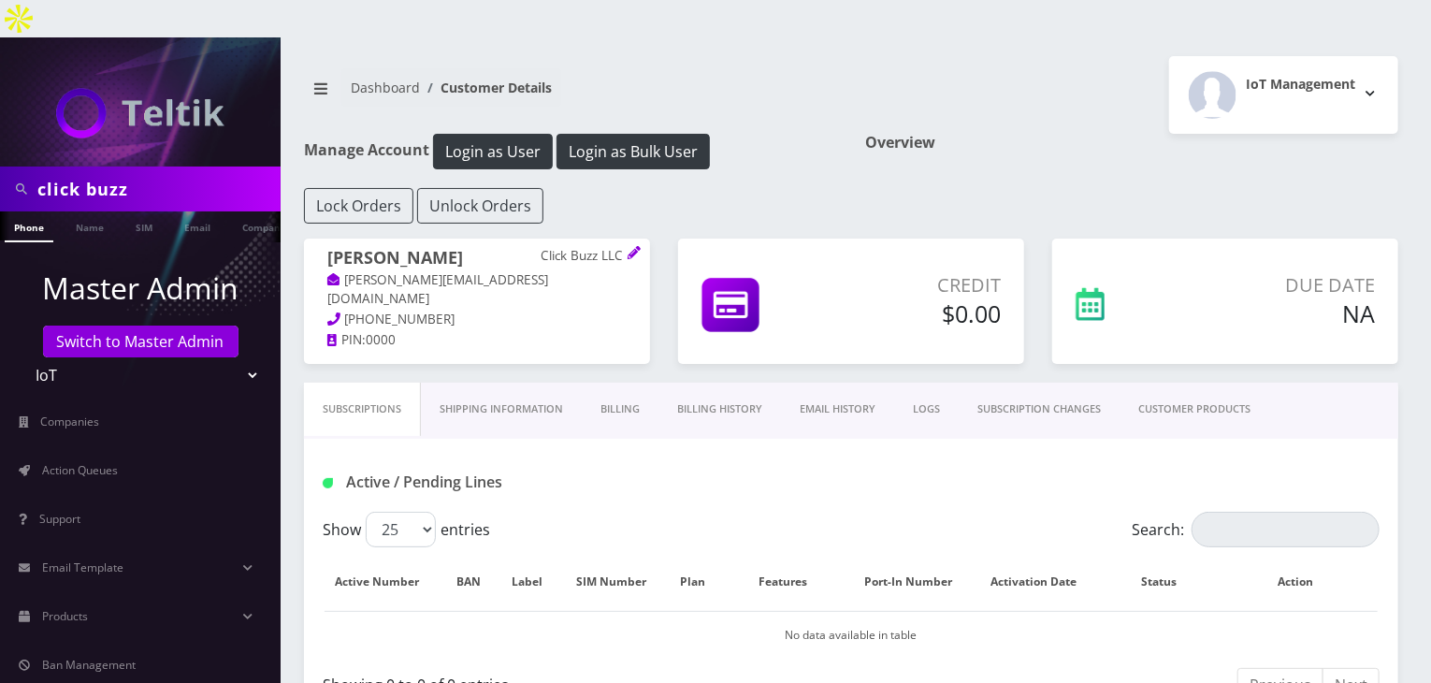
click at [617, 383] on link "Billing" at bounding box center [620, 409] width 77 height 53
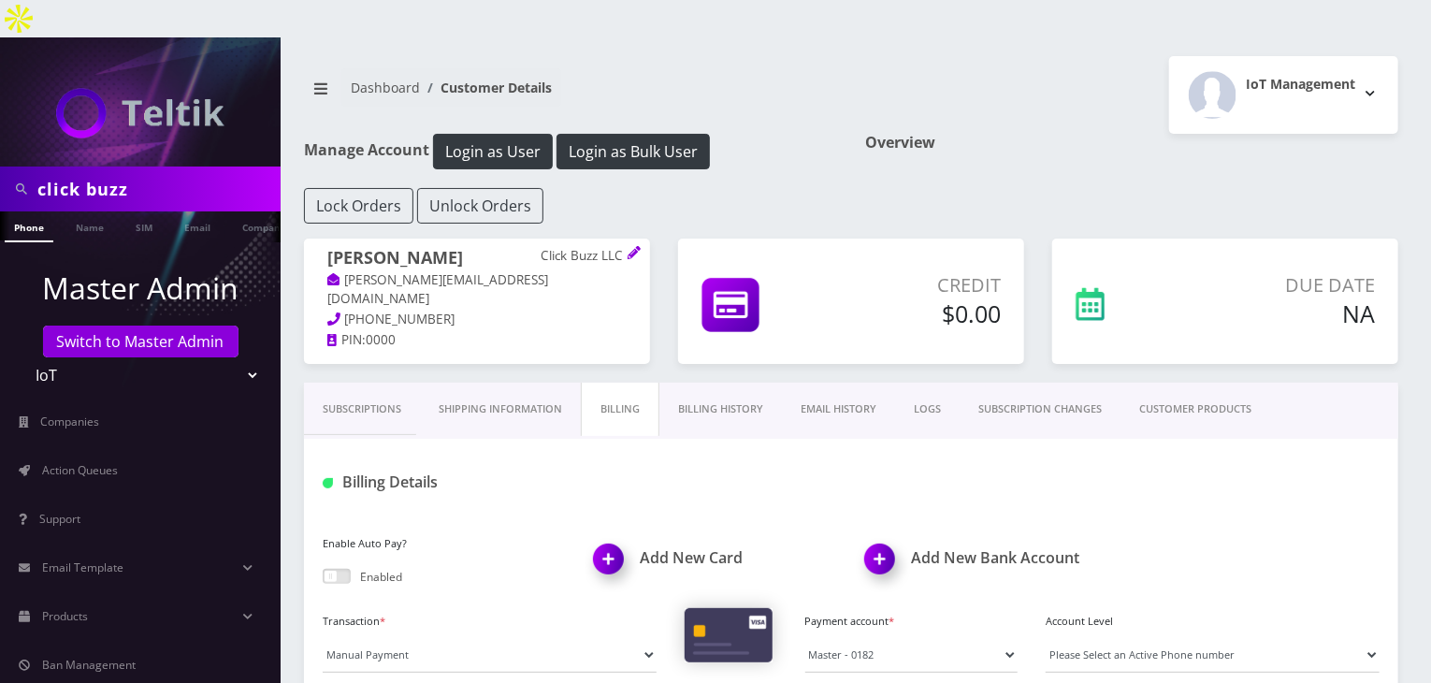
click at [536, 383] on link "Shipping Information" at bounding box center [500, 409] width 161 height 53
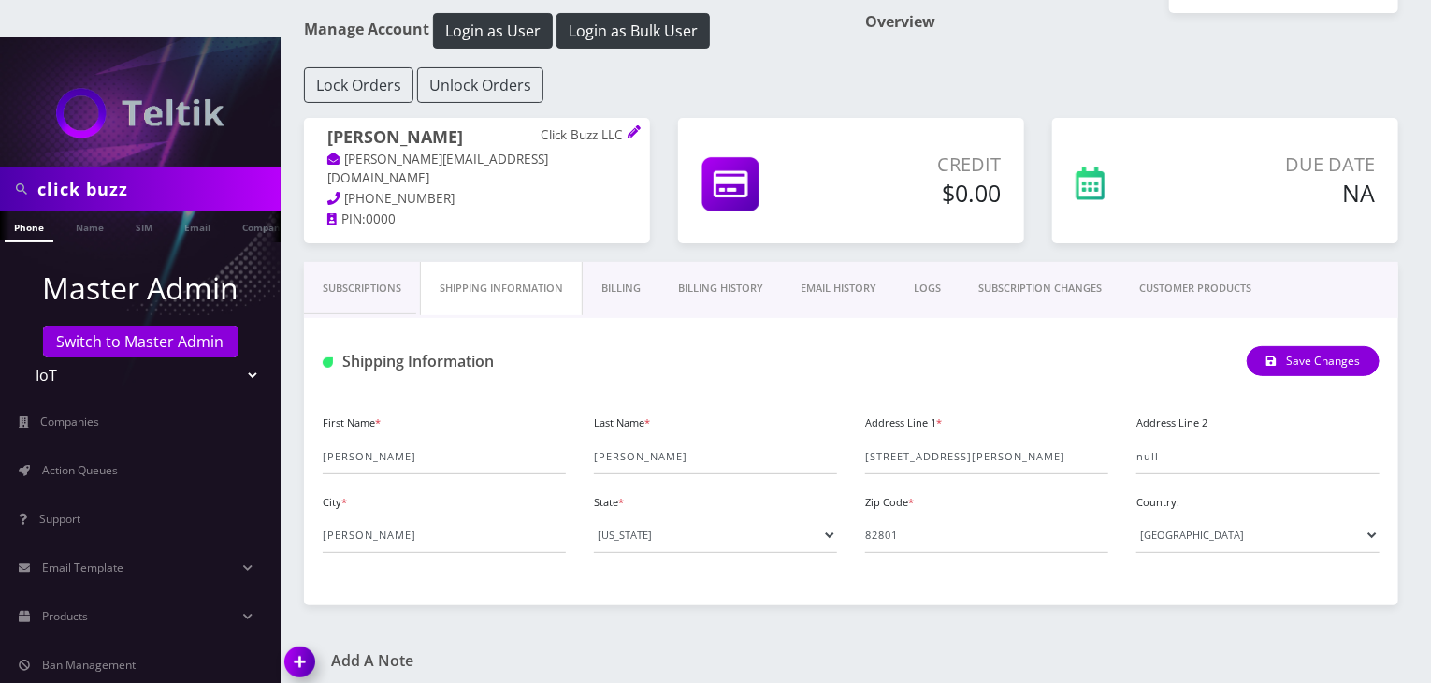
scroll to position [155, 0]
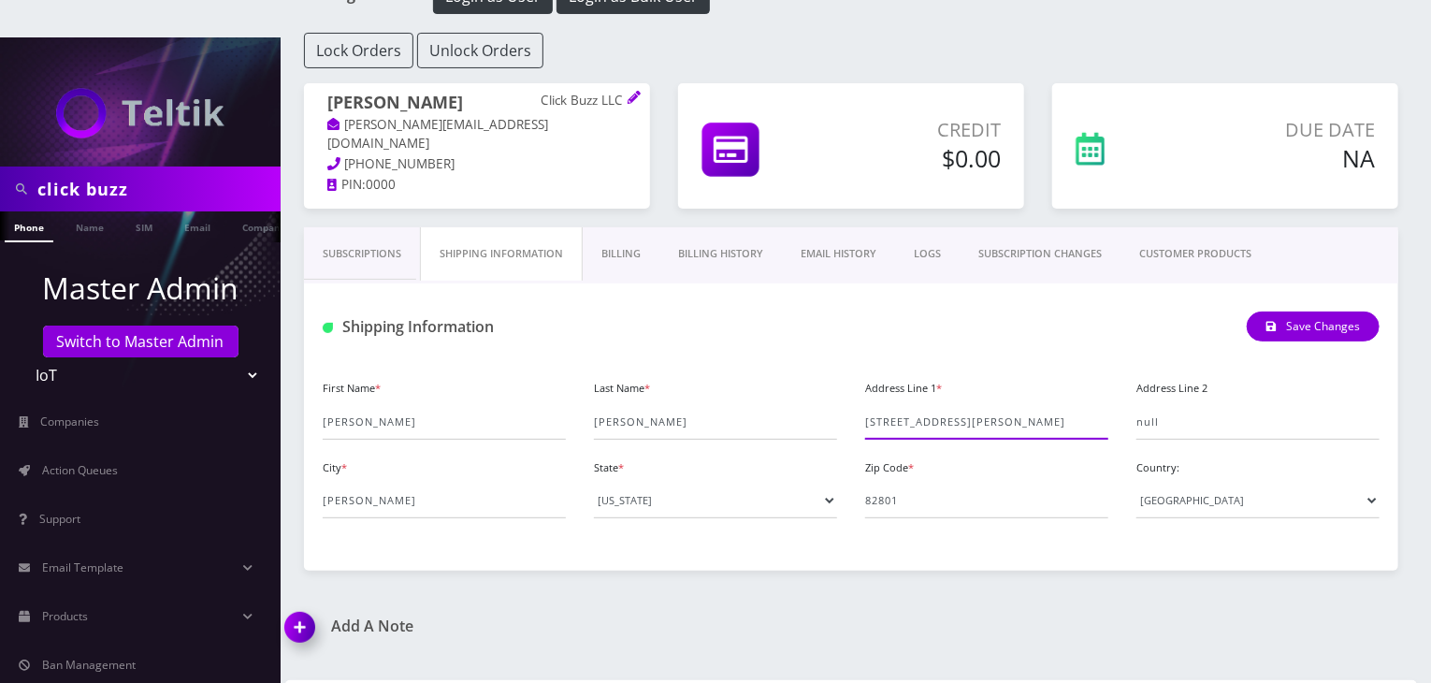
drag, startPoint x: 869, startPoint y: 384, endPoint x: 1035, endPoint y: 374, distance: 165.9
click at [1035, 404] on input "[STREET_ADDRESS][PERSON_NAME]" at bounding box center [986, 422] width 243 height 36
click at [849, 387] on div "Last Name * Stephens" at bounding box center [715, 407] width 271 height 65
drag, startPoint x: 864, startPoint y: 380, endPoint x: 898, endPoint y: 382, distance: 33.7
click at [898, 404] on input "[STREET_ADDRESS][PERSON_NAME]" at bounding box center [986, 422] width 243 height 36
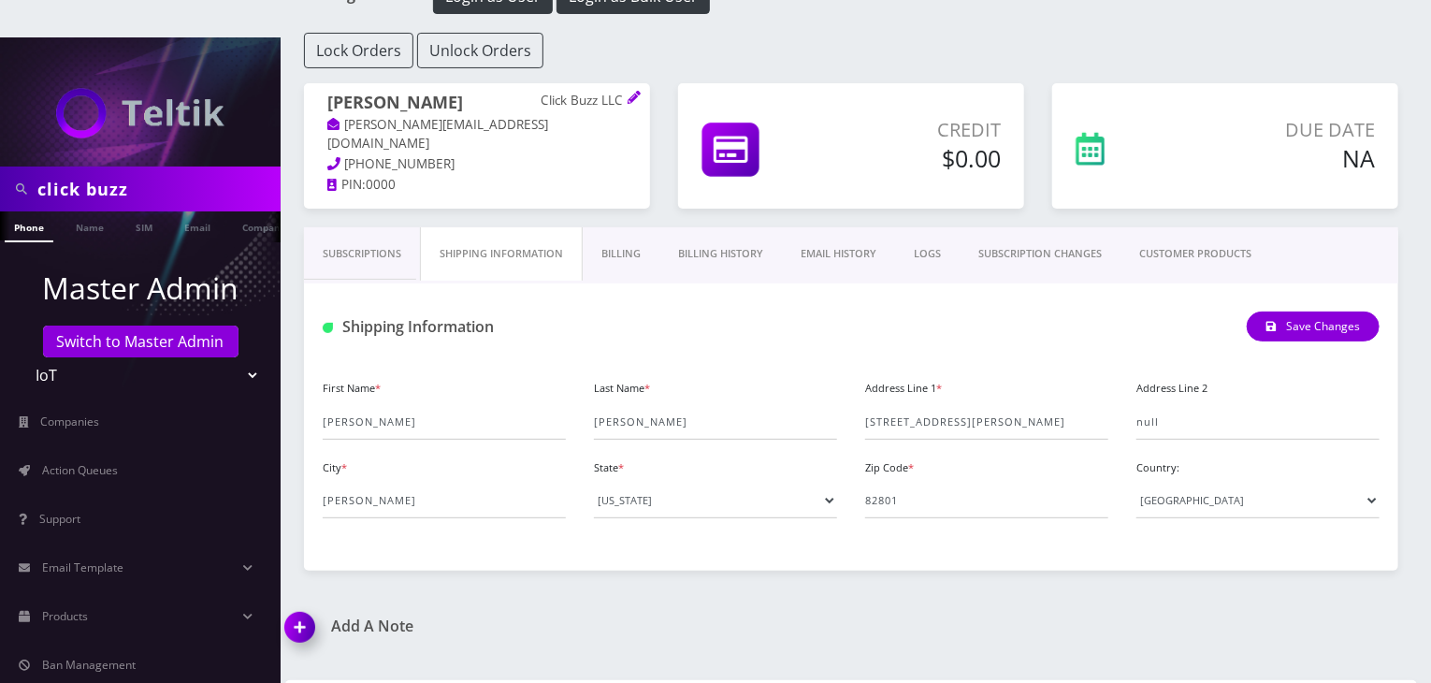
click at [858, 383] on div "Address Line 1 * 30 N Gould Street, Suite R" at bounding box center [986, 407] width 271 height 65
drag, startPoint x: 858, startPoint y: 383, endPoint x: 897, endPoint y: 393, distance: 40.6
click at [968, 383] on div "Address Line 1 * 30 N Gould Street, Suite R" at bounding box center [986, 407] width 271 height 65
drag, startPoint x: 866, startPoint y: 384, endPoint x: 1091, endPoint y: 390, distance: 224.6
click at [1091, 404] on input "[STREET_ADDRESS][PERSON_NAME]" at bounding box center [986, 422] width 243 height 36
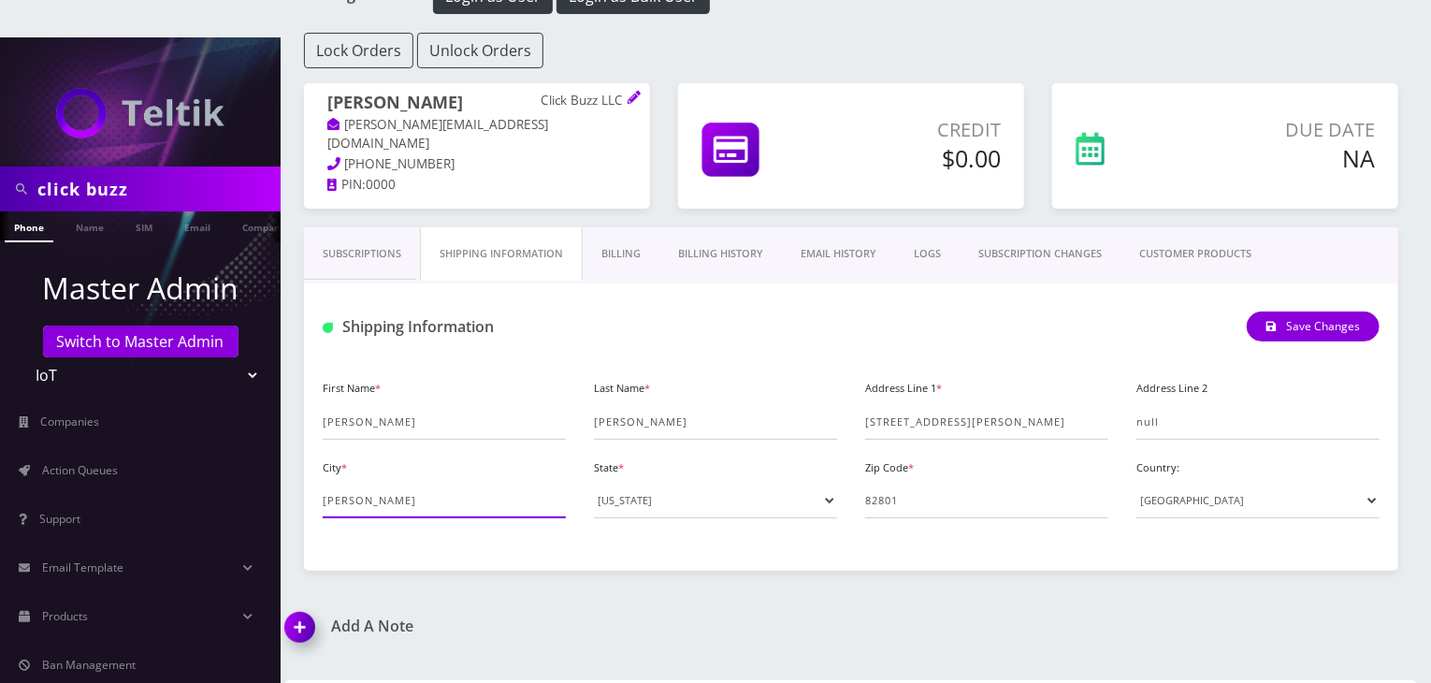
drag, startPoint x: 325, startPoint y: 458, endPoint x: 644, endPoint y: 461, distance: 319.0
click at [644, 461] on div "First Name * Brian Last Name * Stephens Address Line 1 * 30 N Gould Street, Sui…" at bounding box center [851, 454] width 1085 height 158
drag, startPoint x: 439, startPoint y: 102, endPoint x: 347, endPoint y: 107, distance: 91.8
click at [347, 154] on p "[PHONE_NUMBER]" at bounding box center [476, 164] width 299 height 21
copy span "[PHONE_NUMBER]"
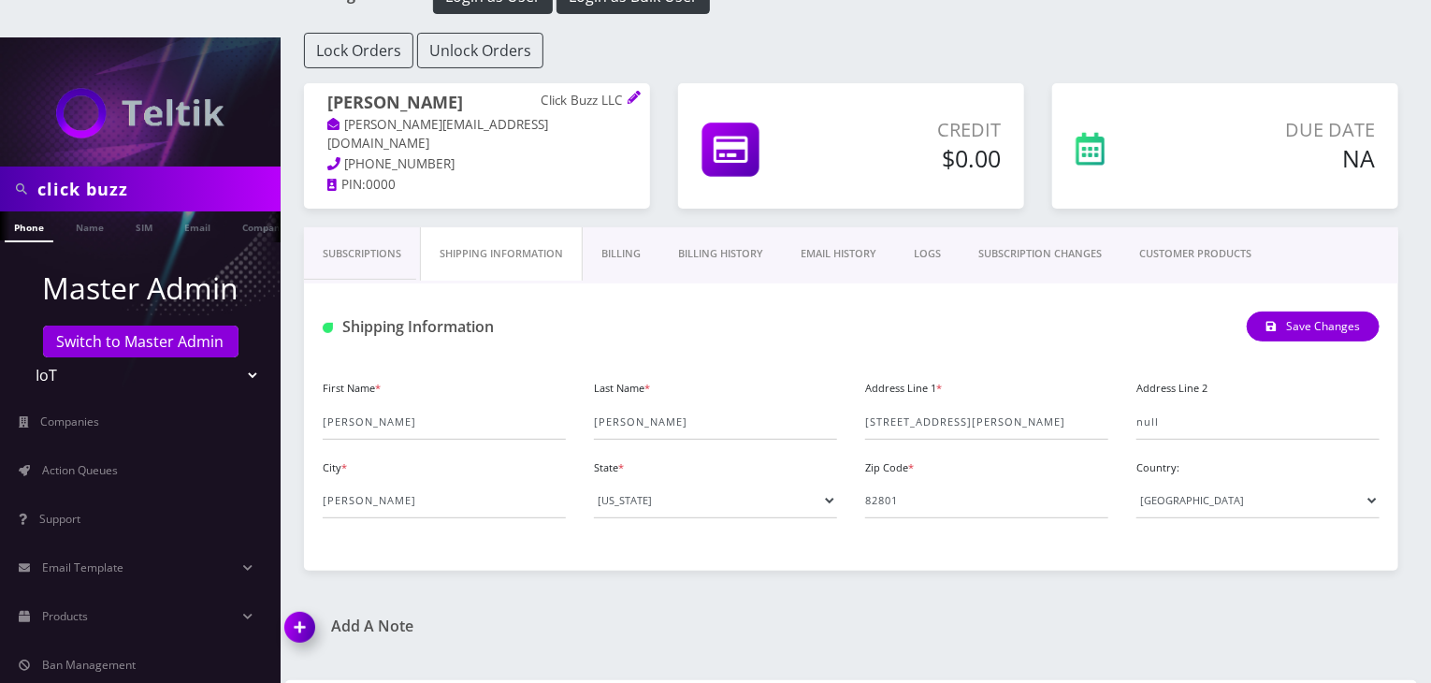
drag, startPoint x: 122, startPoint y: 159, endPoint x: 0, endPoint y: 167, distance: 121.8
click at [0, 167] on div "click buzz" at bounding box center [140, 189] width 281 height 45
type input "charles"
click at [102, 211] on link "Name" at bounding box center [89, 226] width 47 height 31
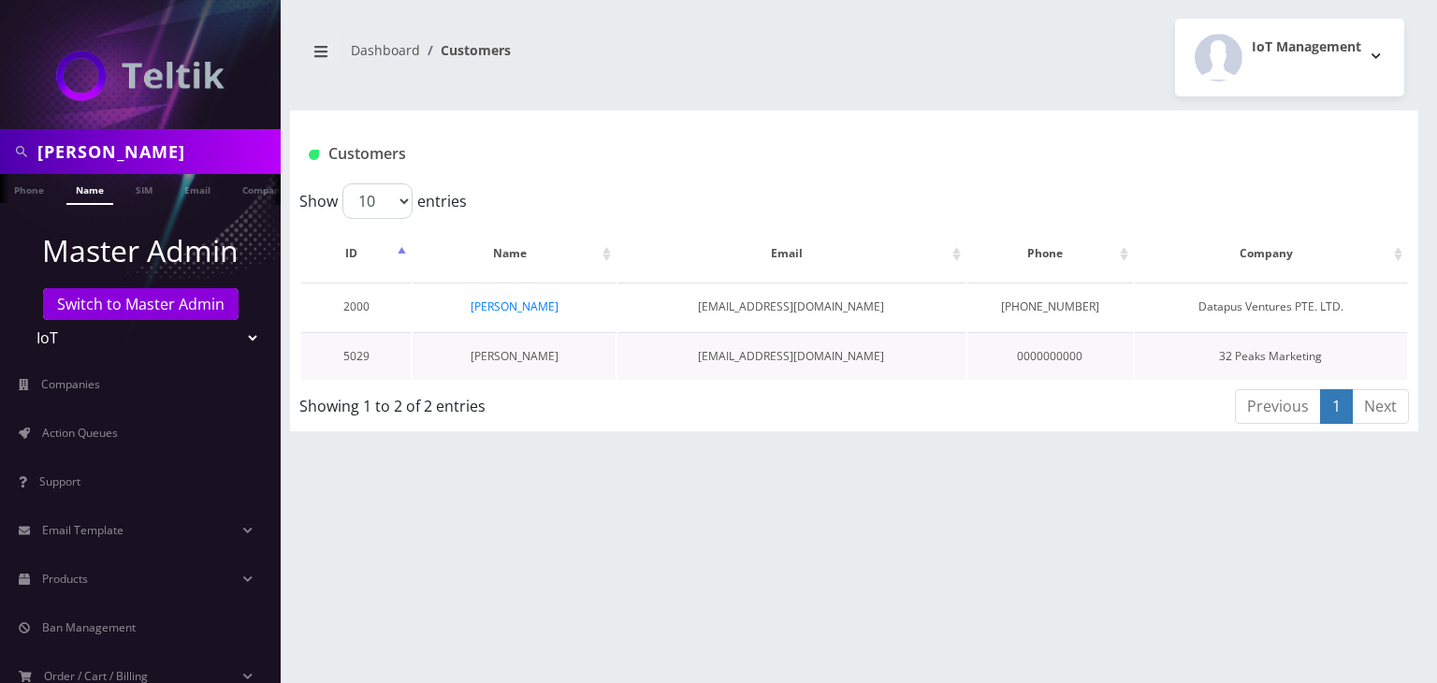
click at [549, 353] on link "[PERSON_NAME]" at bounding box center [515, 356] width 88 height 16
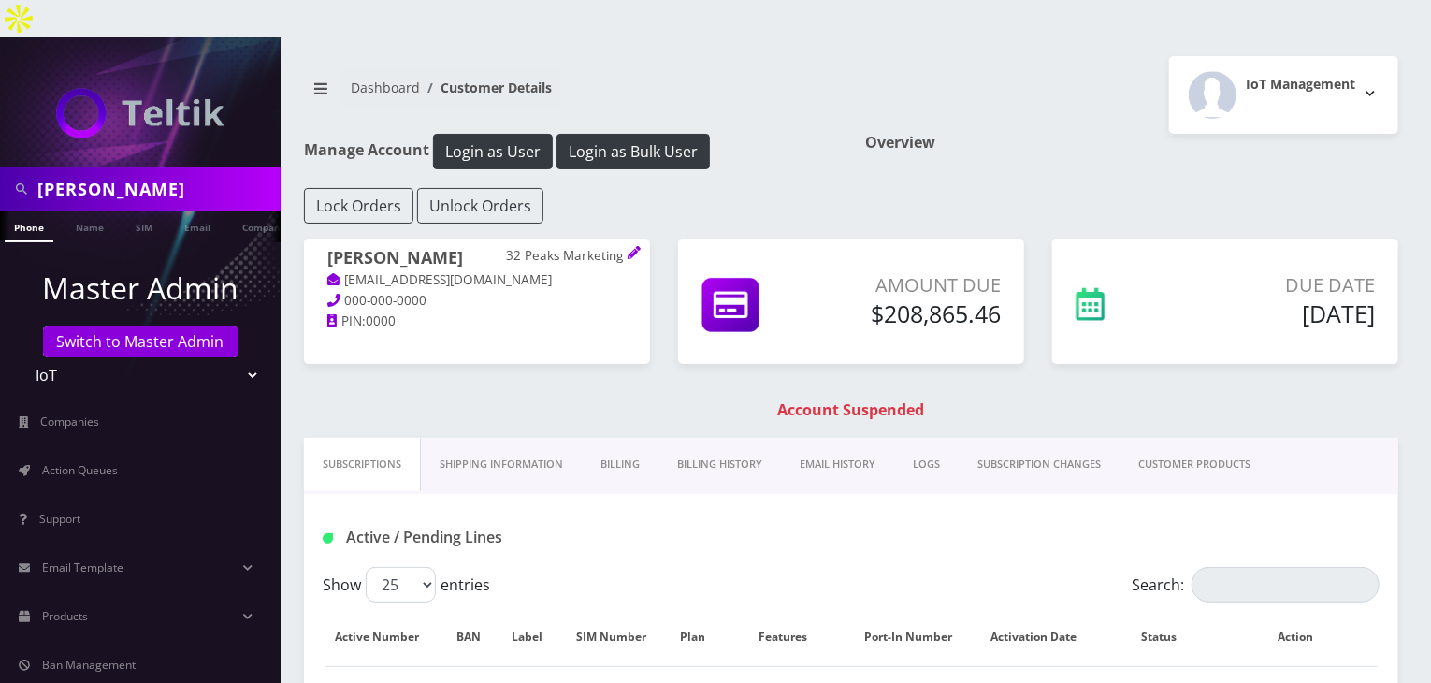
click at [1168, 438] on link "CUSTOMER PRODUCTS" at bounding box center [1195, 464] width 150 height 53
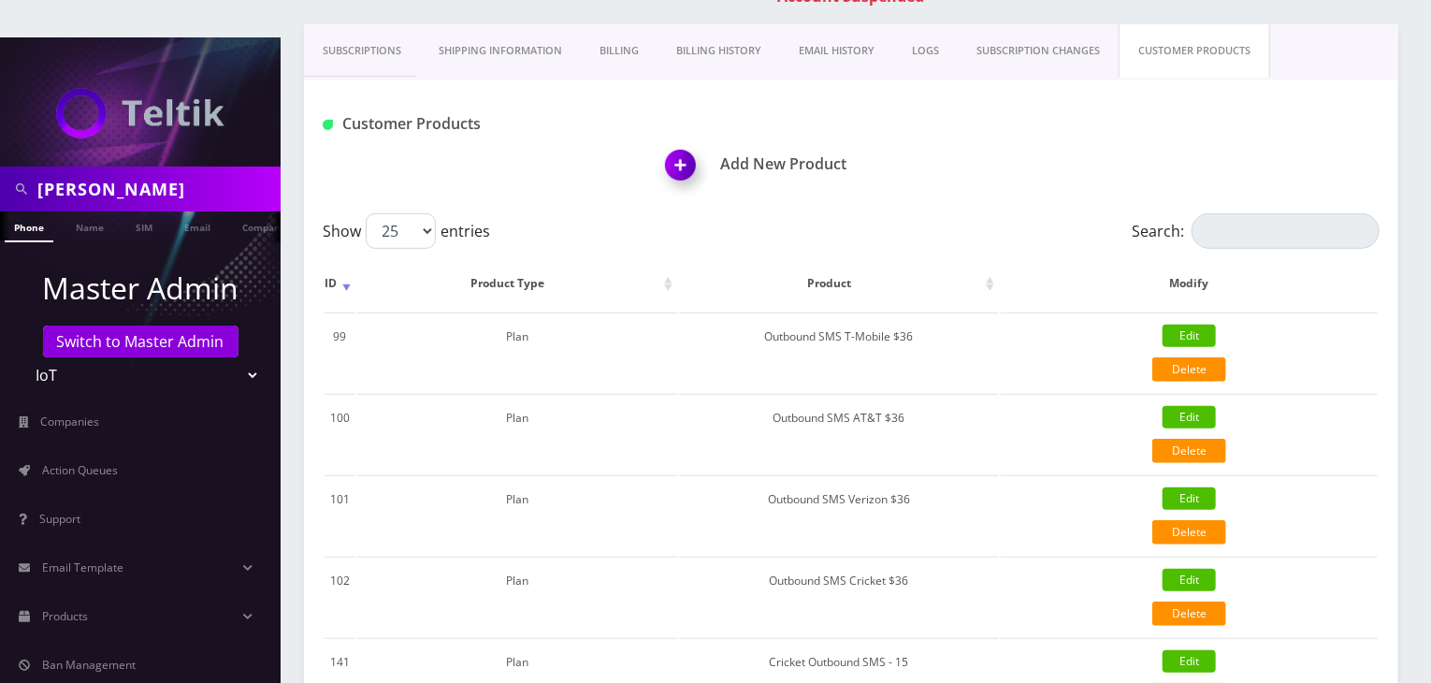
scroll to position [258, 0]
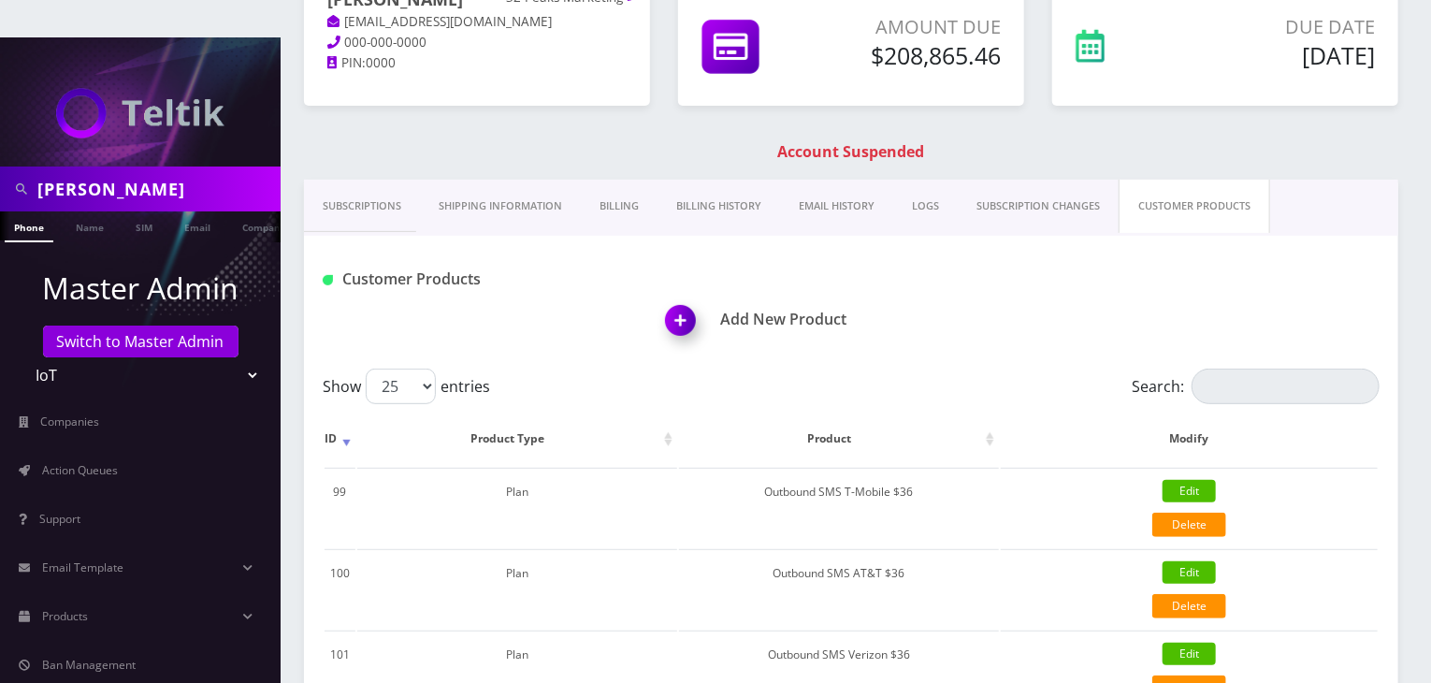
drag, startPoint x: 124, startPoint y: 147, endPoint x: 0, endPoint y: 137, distance: 124.8
click at [0, 167] on div "charles" at bounding box center [140, 189] width 281 height 45
type input "[PERSON_NAME]"
click at [81, 211] on link "Name" at bounding box center [89, 226] width 47 height 31
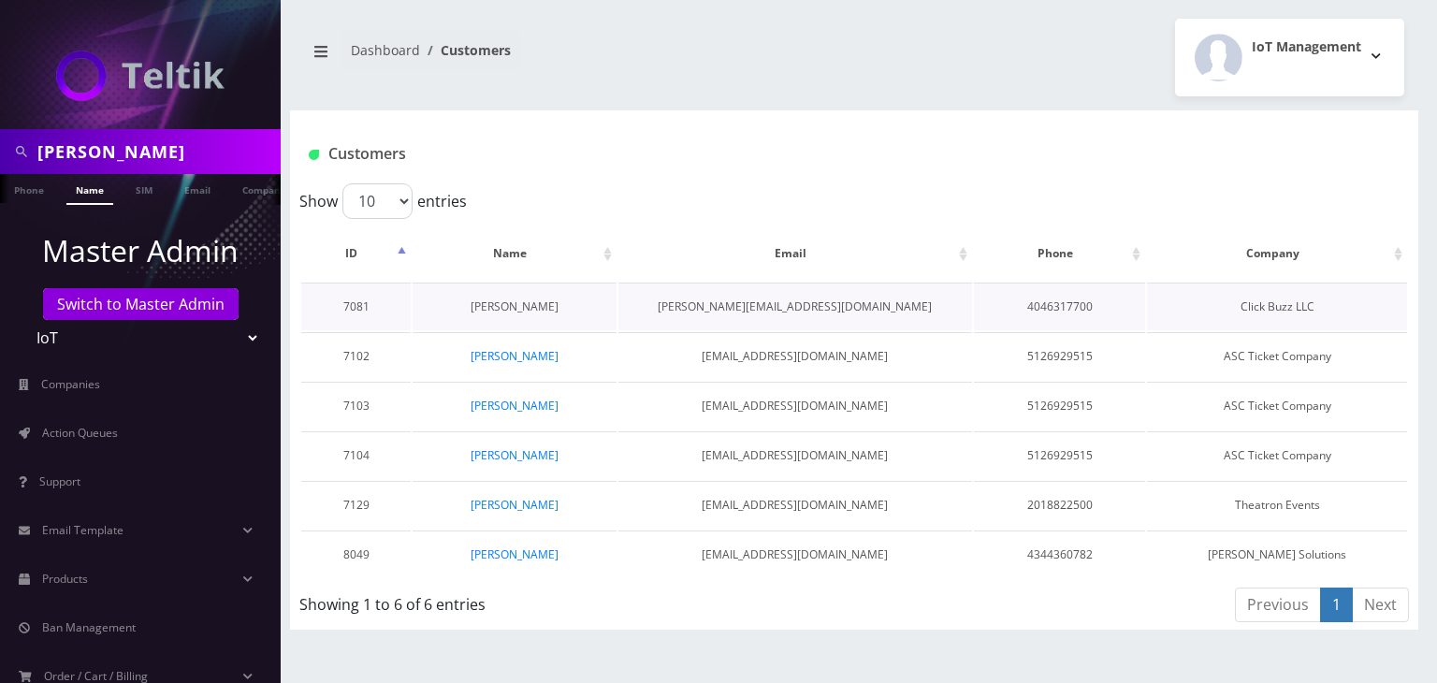
click at [517, 304] on link "[PERSON_NAME]" at bounding box center [515, 306] width 88 height 16
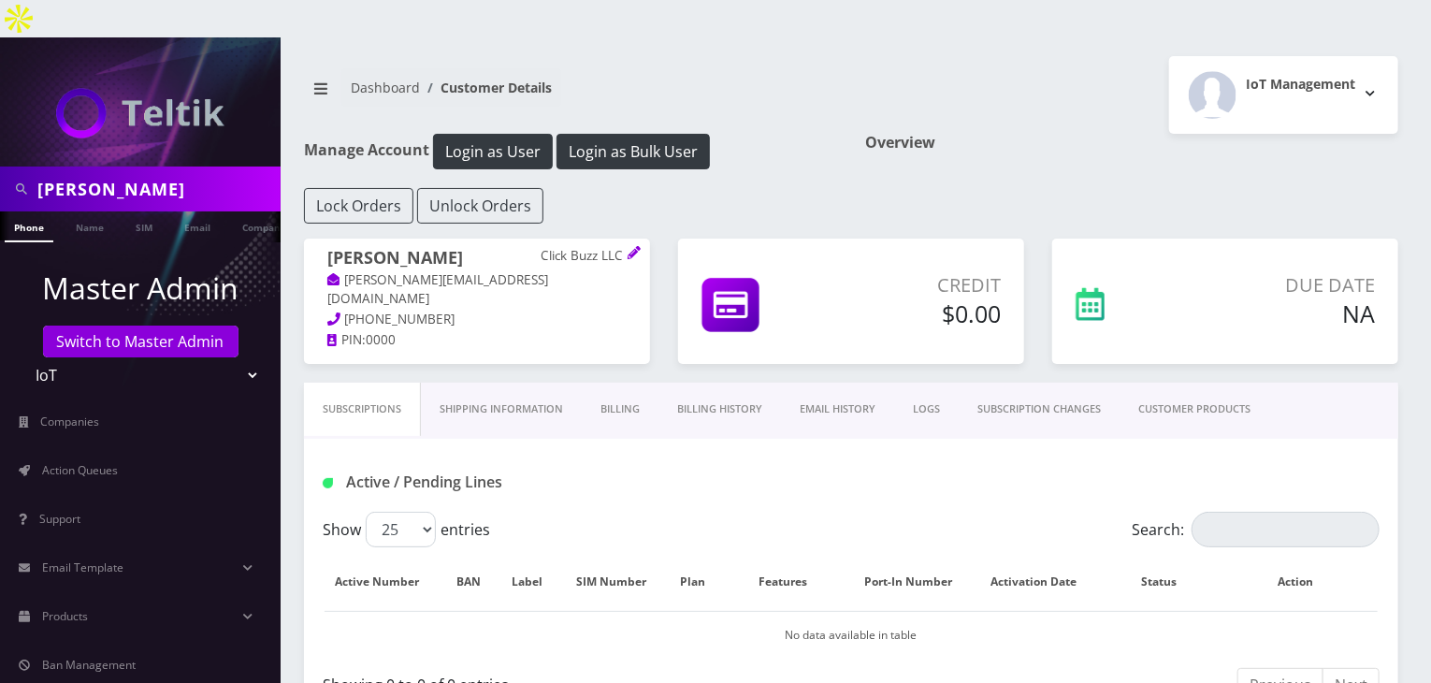
click at [1141, 383] on link "CUSTOMER PRODUCTS" at bounding box center [1195, 409] width 150 height 53
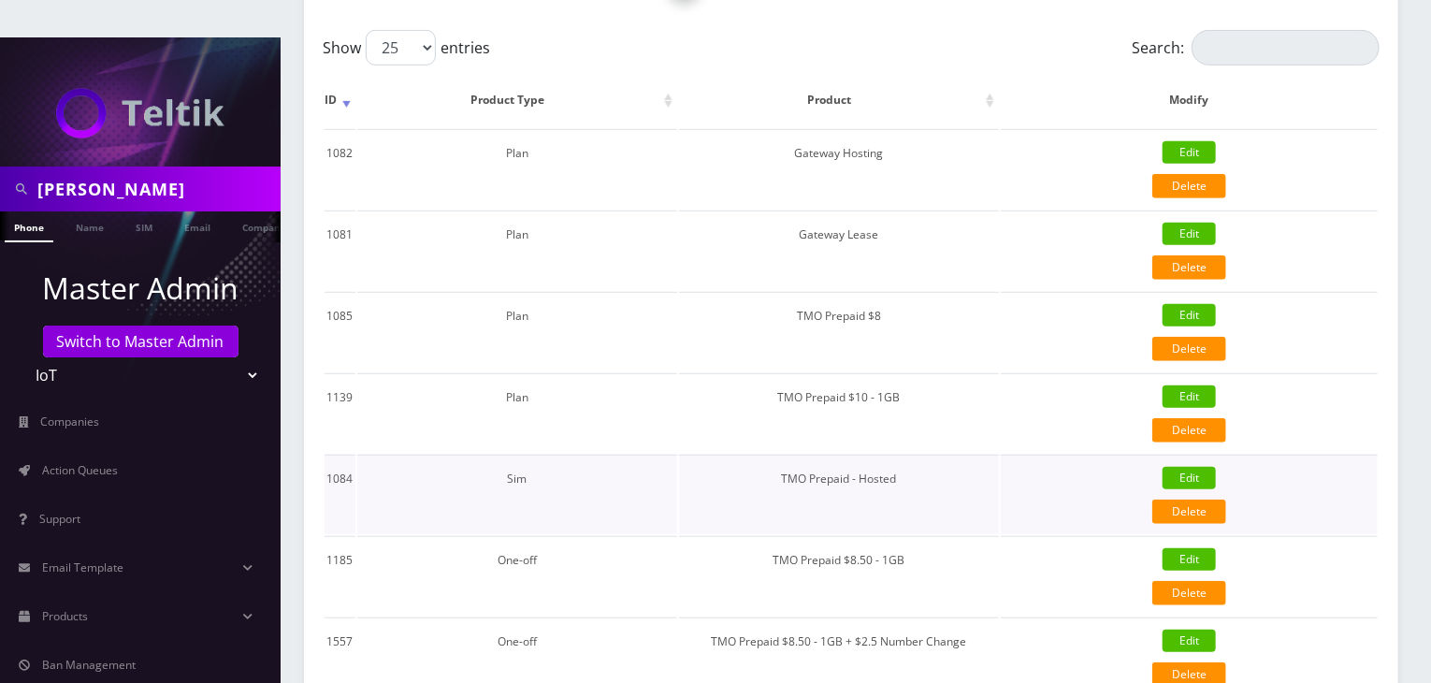
scroll to position [623, 0]
